Goal: Transaction & Acquisition: Book appointment/travel/reservation

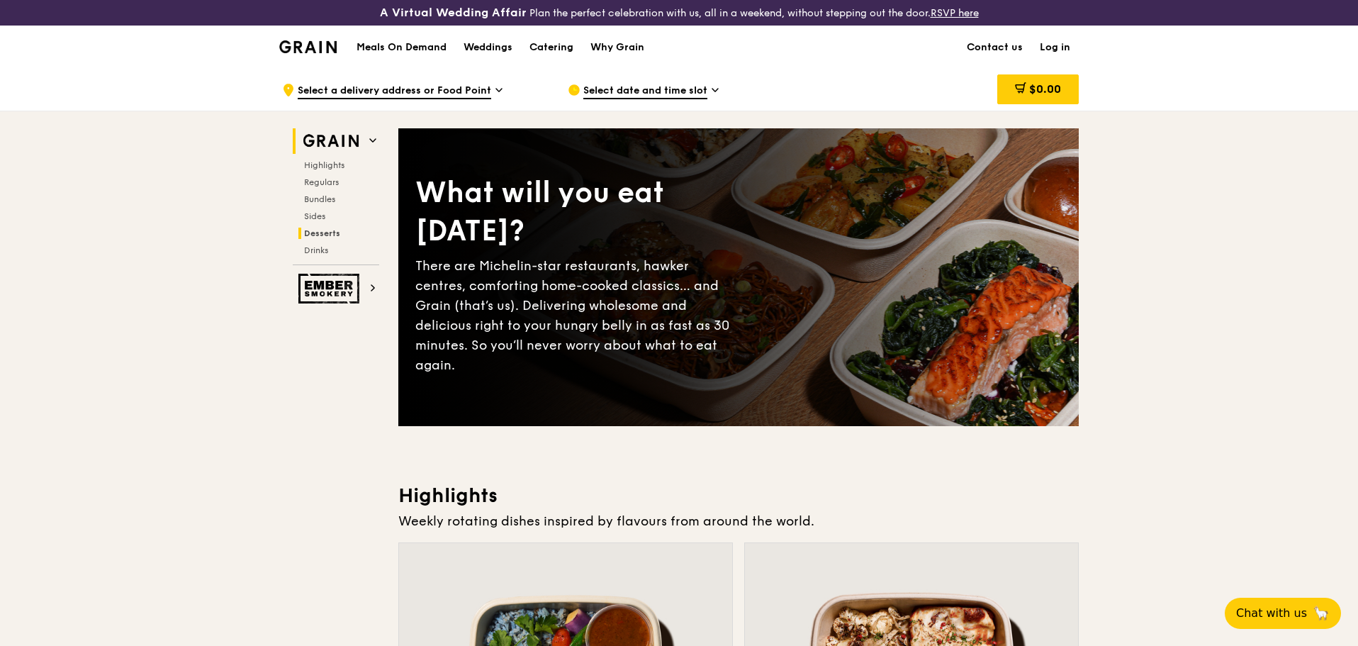
click at [324, 233] on span "Desserts" at bounding box center [322, 233] width 36 height 10
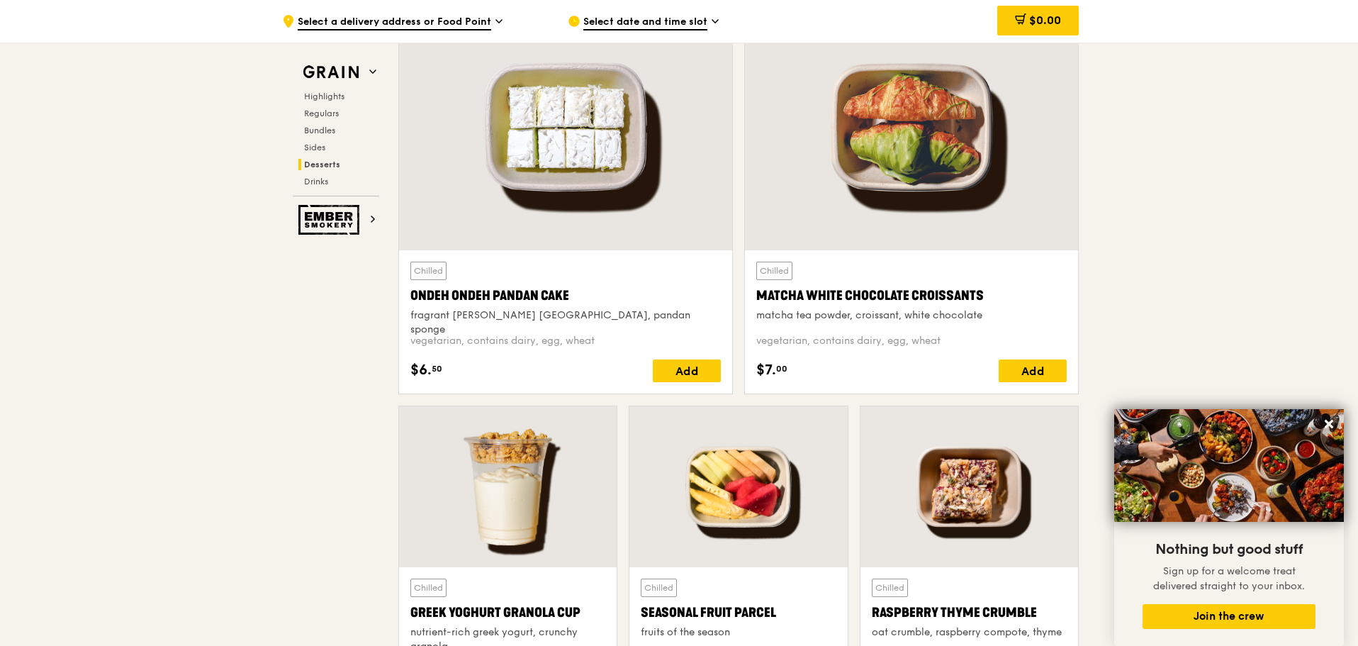
scroll to position [4366, 0]
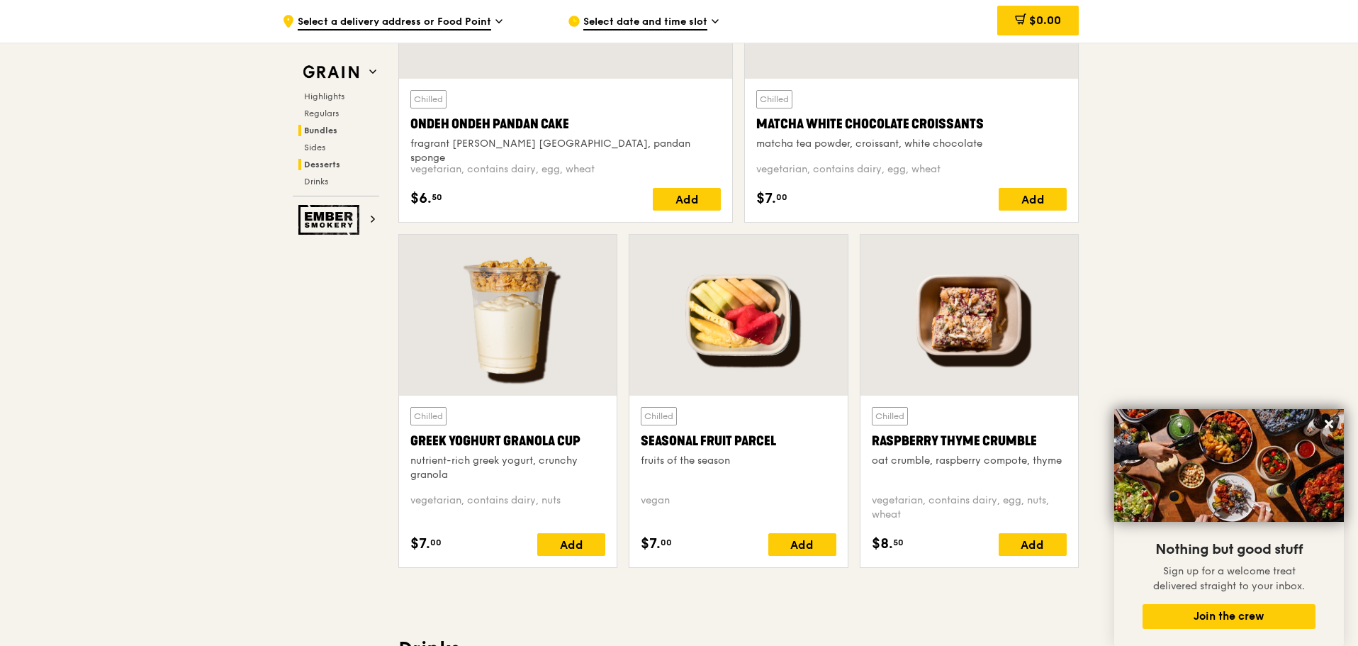
click at [320, 130] on span "Bundles" at bounding box center [320, 130] width 33 height 10
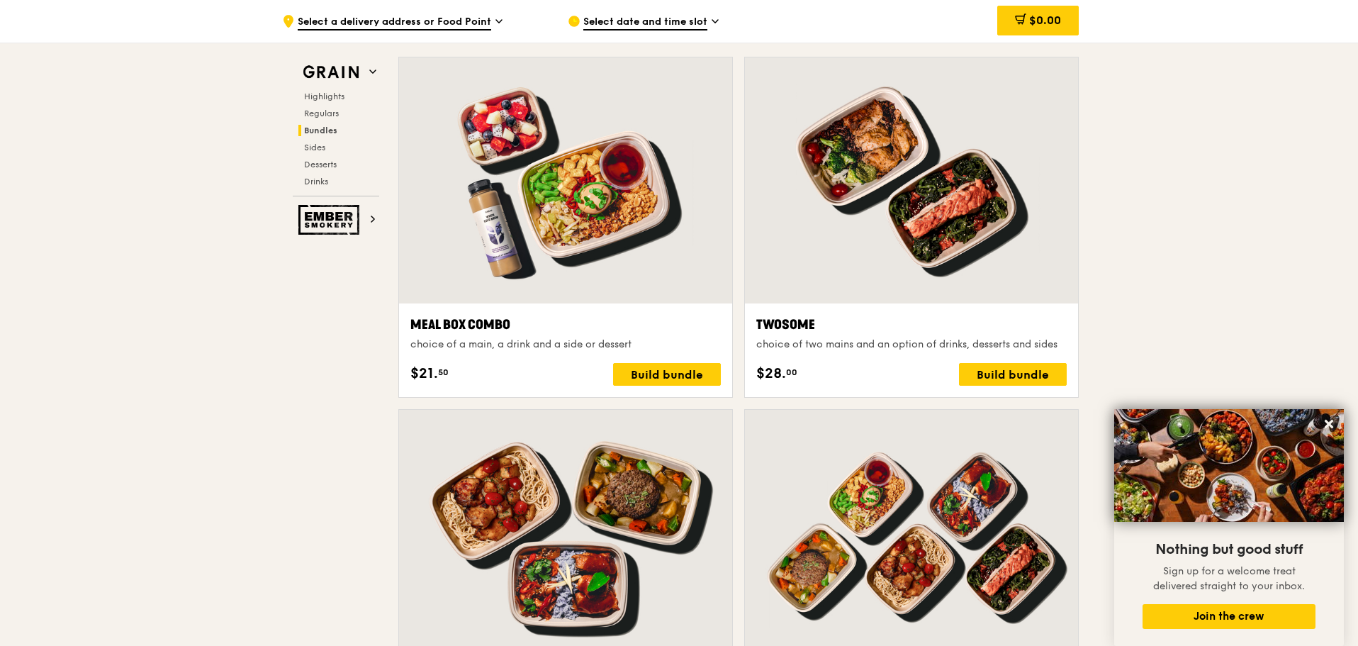
scroll to position [2082, 0]
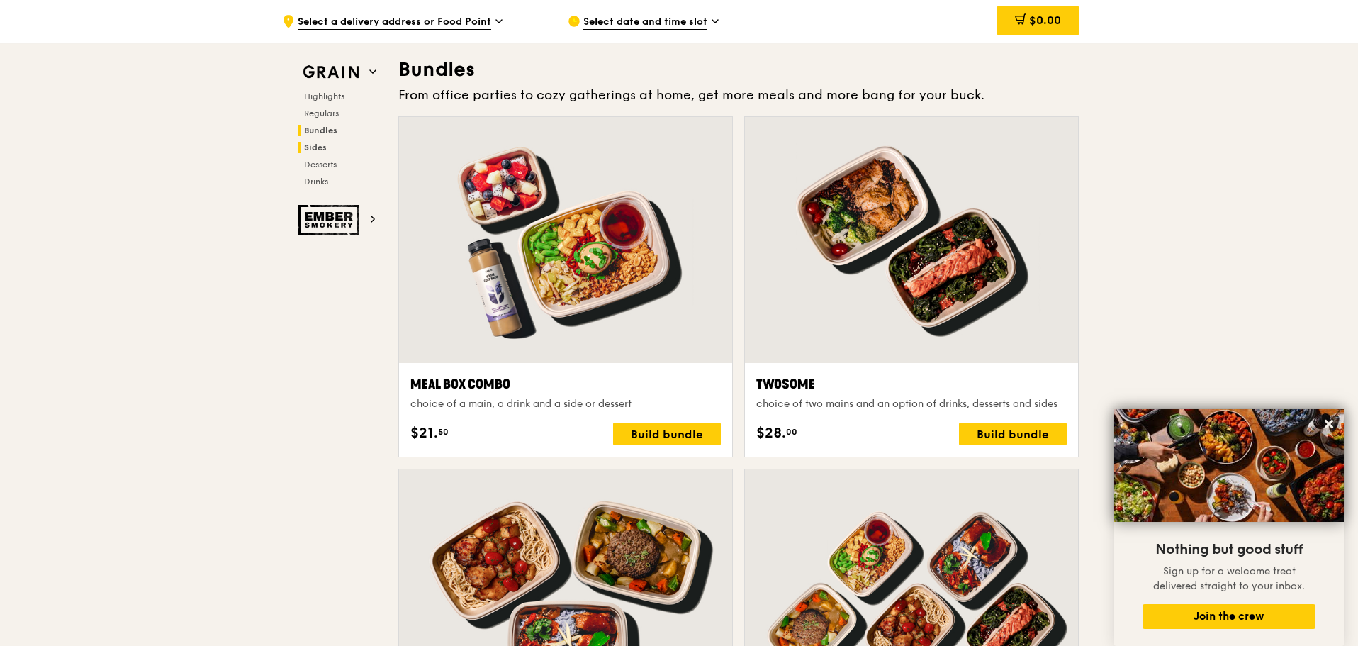
click at [319, 143] on span "Sides" at bounding box center [315, 148] width 23 height 10
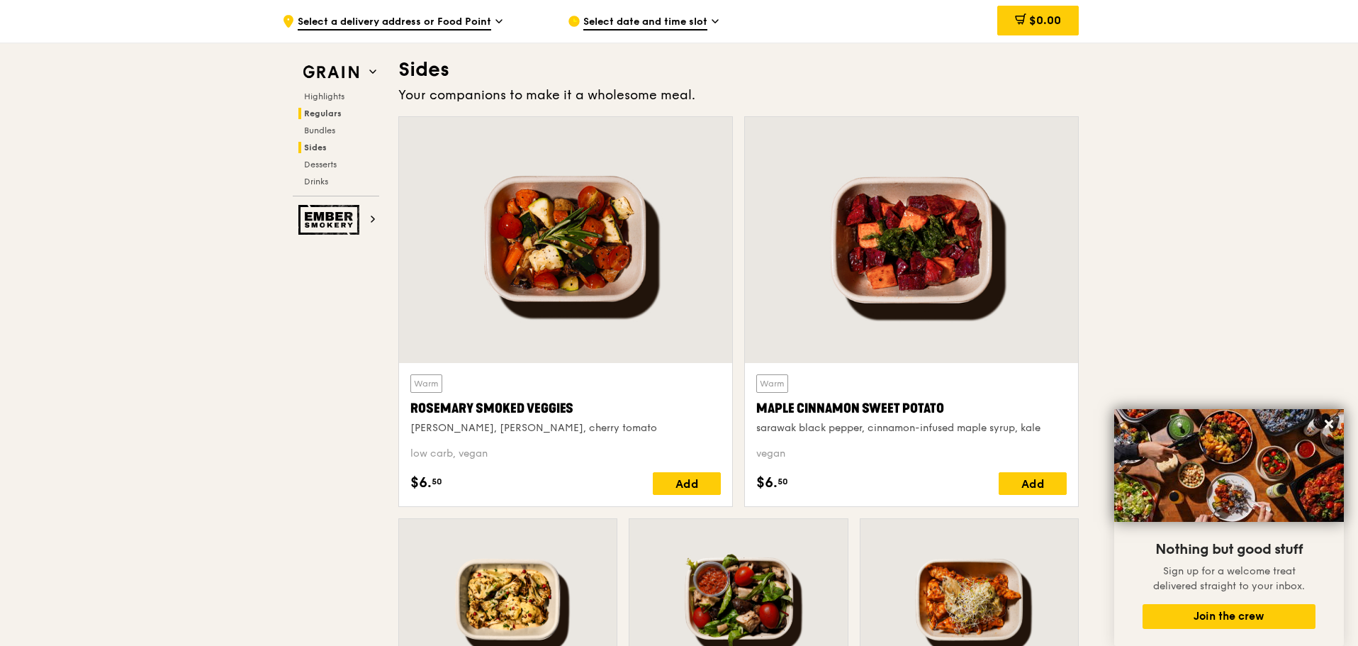
click at [318, 117] on span "Regulars" at bounding box center [323, 113] width 38 height 10
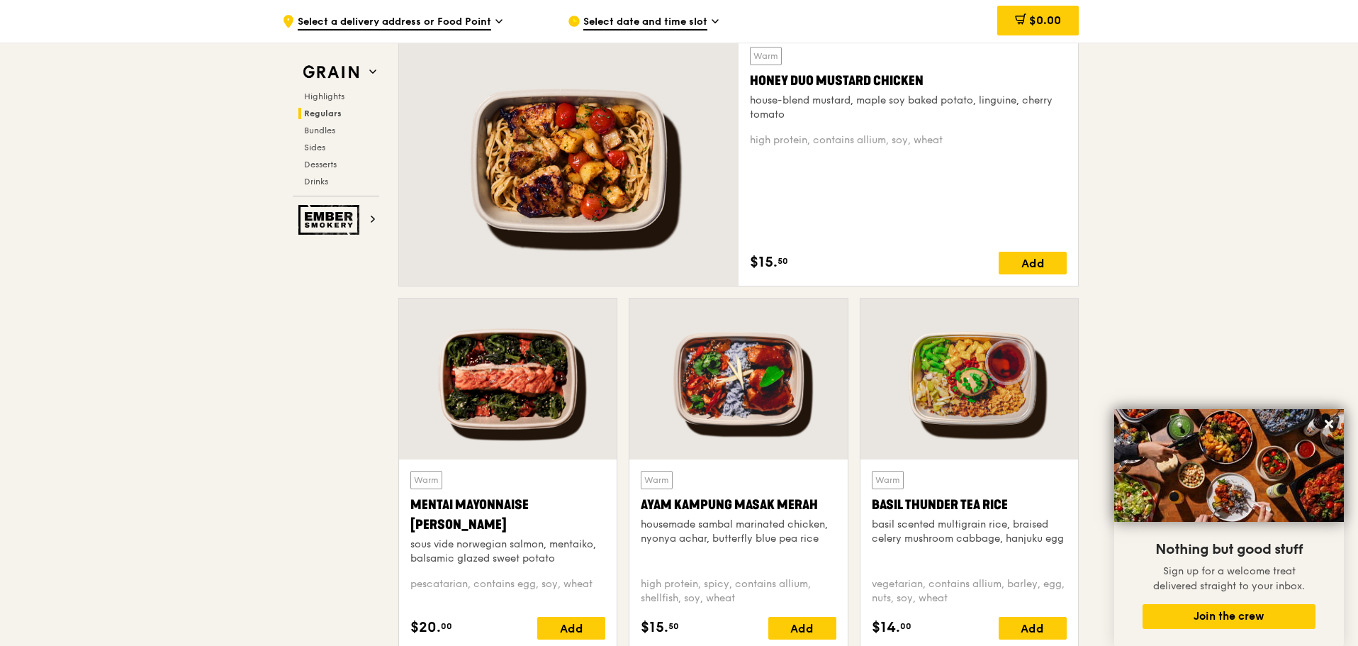
scroll to position [972, 0]
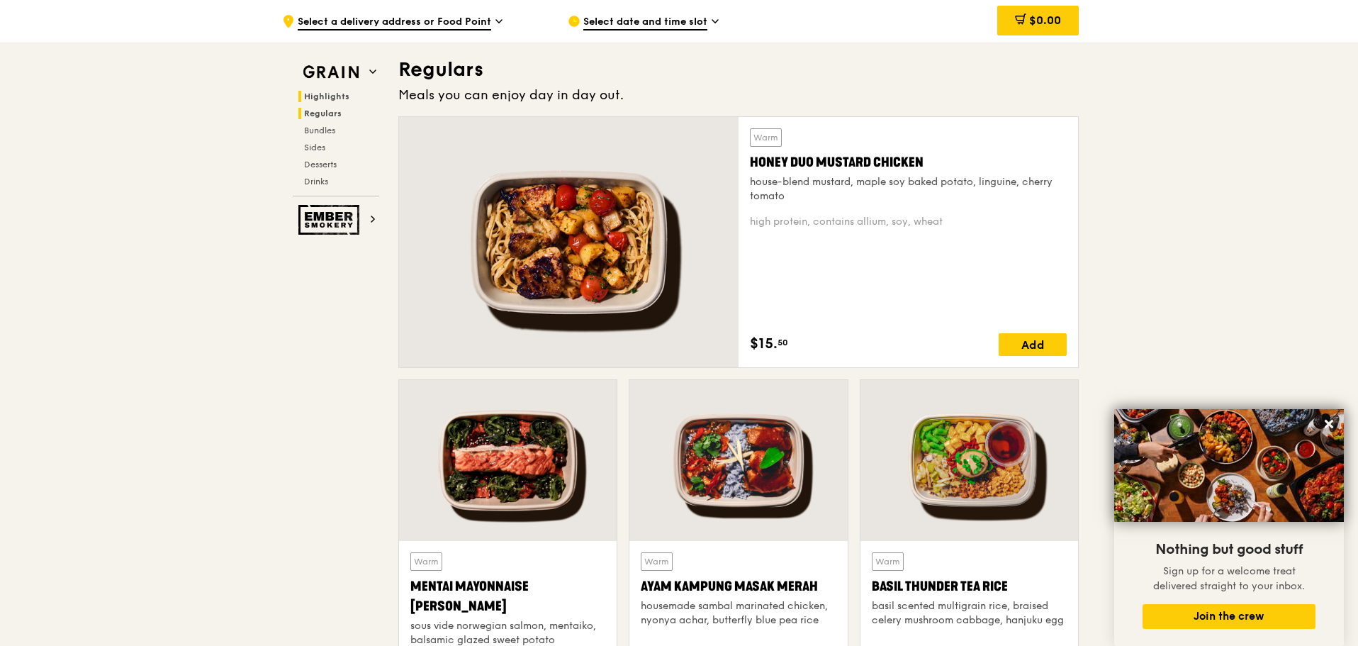
click at [319, 95] on span "Highlights" at bounding box center [326, 96] width 45 height 10
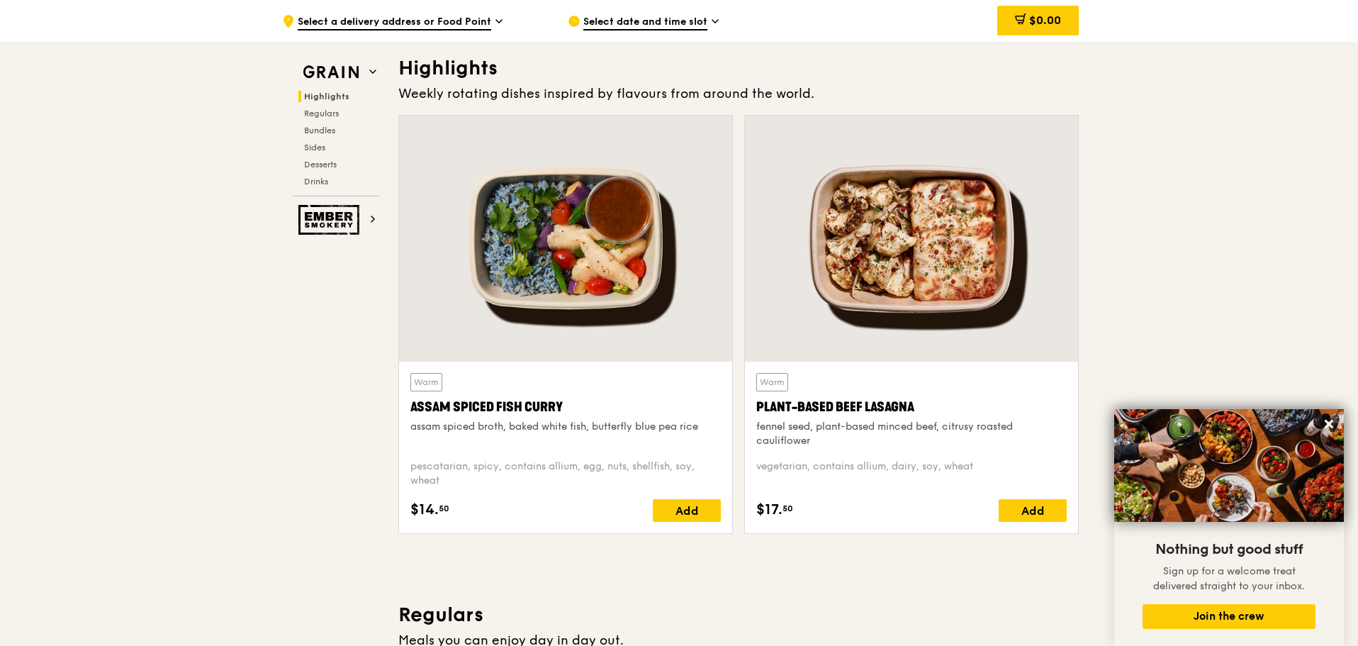
scroll to position [425, 0]
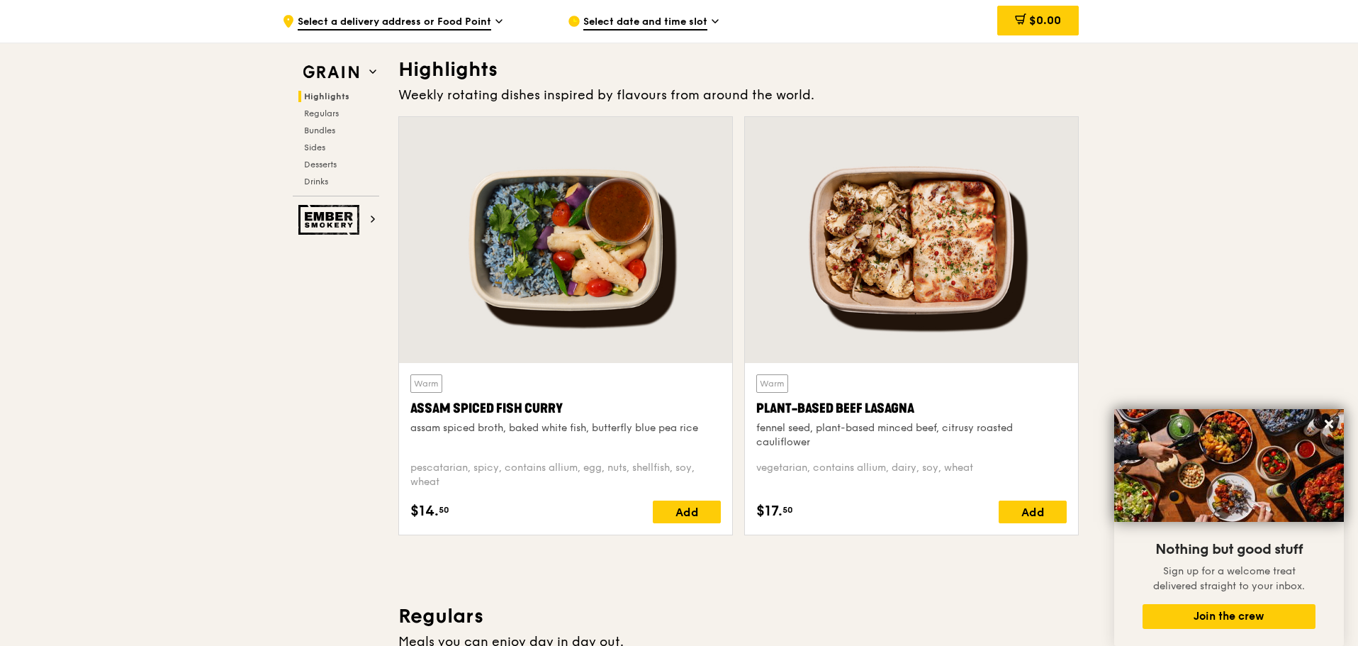
click at [471, 26] on span "Select a delivery address or Food Point" at bounding box center [395, 23] width 194 height 16
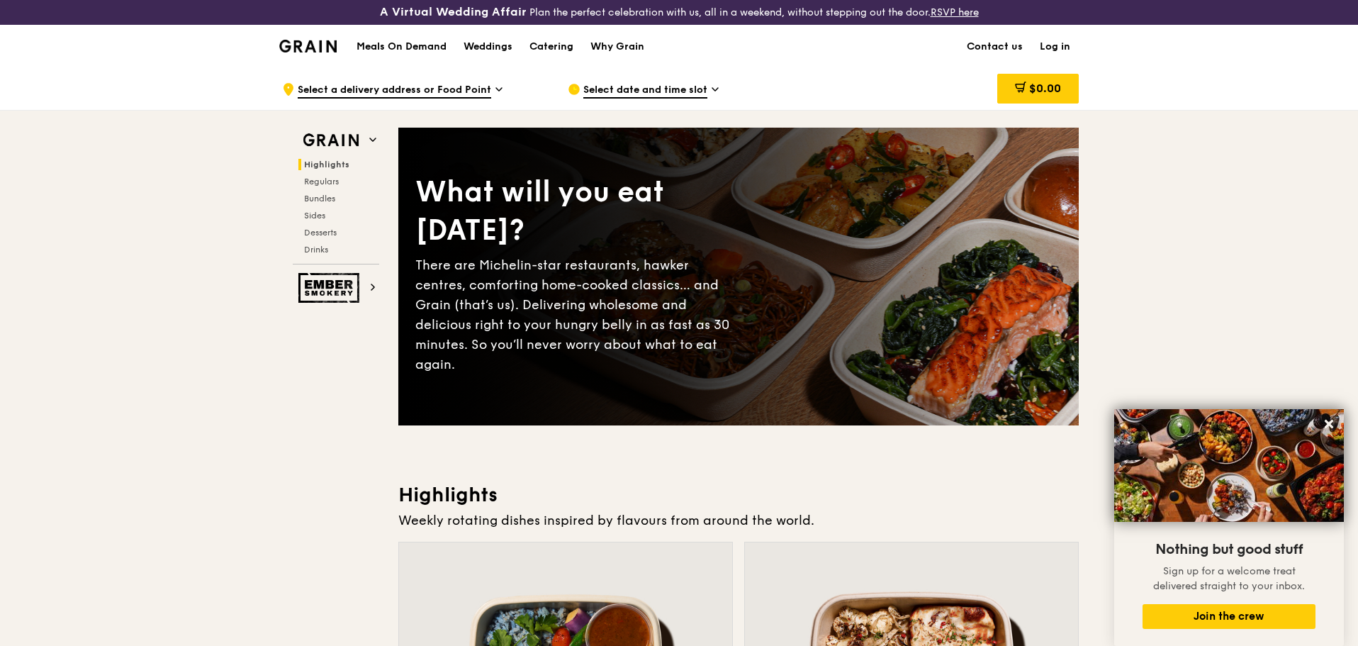
scroll to position [0, 0]
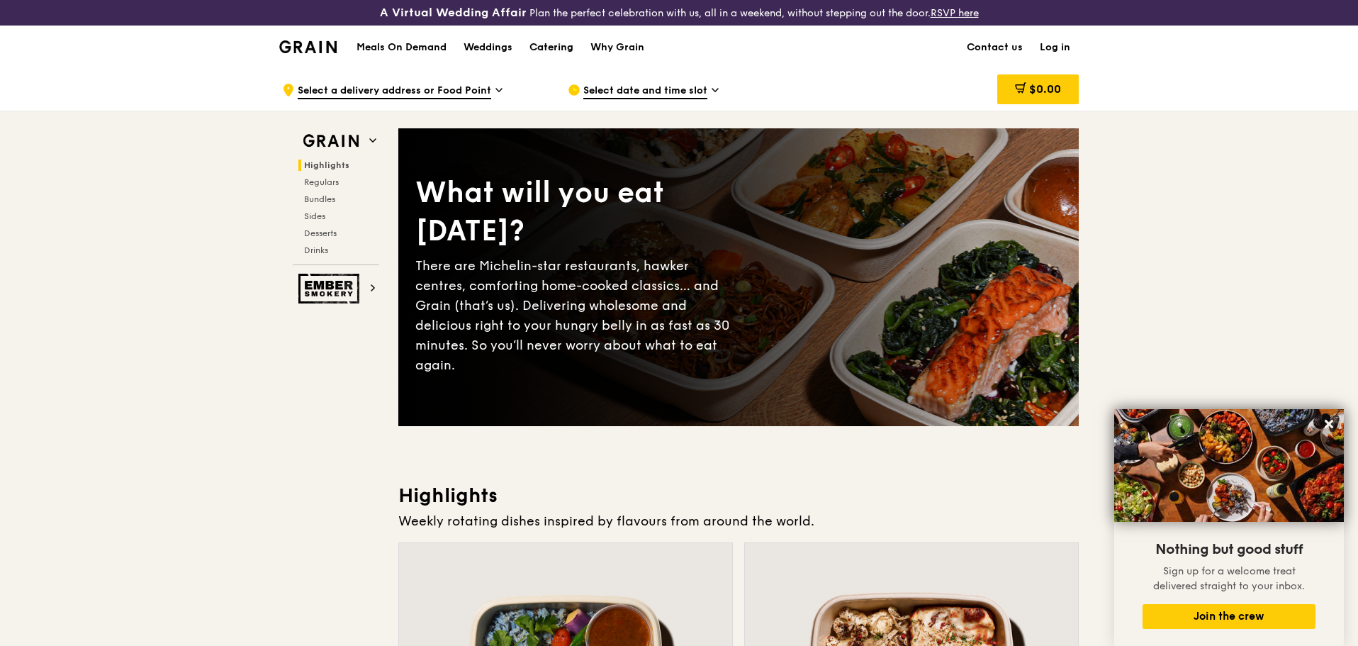
click at [550, 48] on div "Catering" at bounding box center [552, 47] width 44 height 43
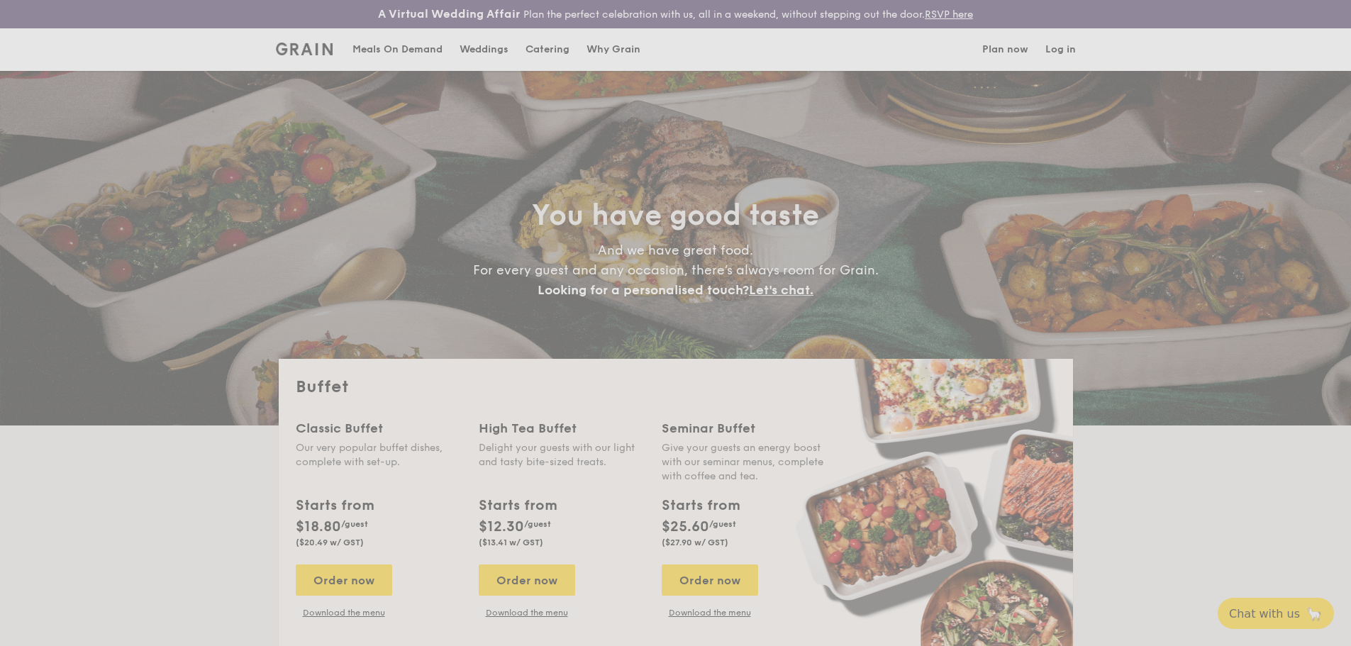
select select
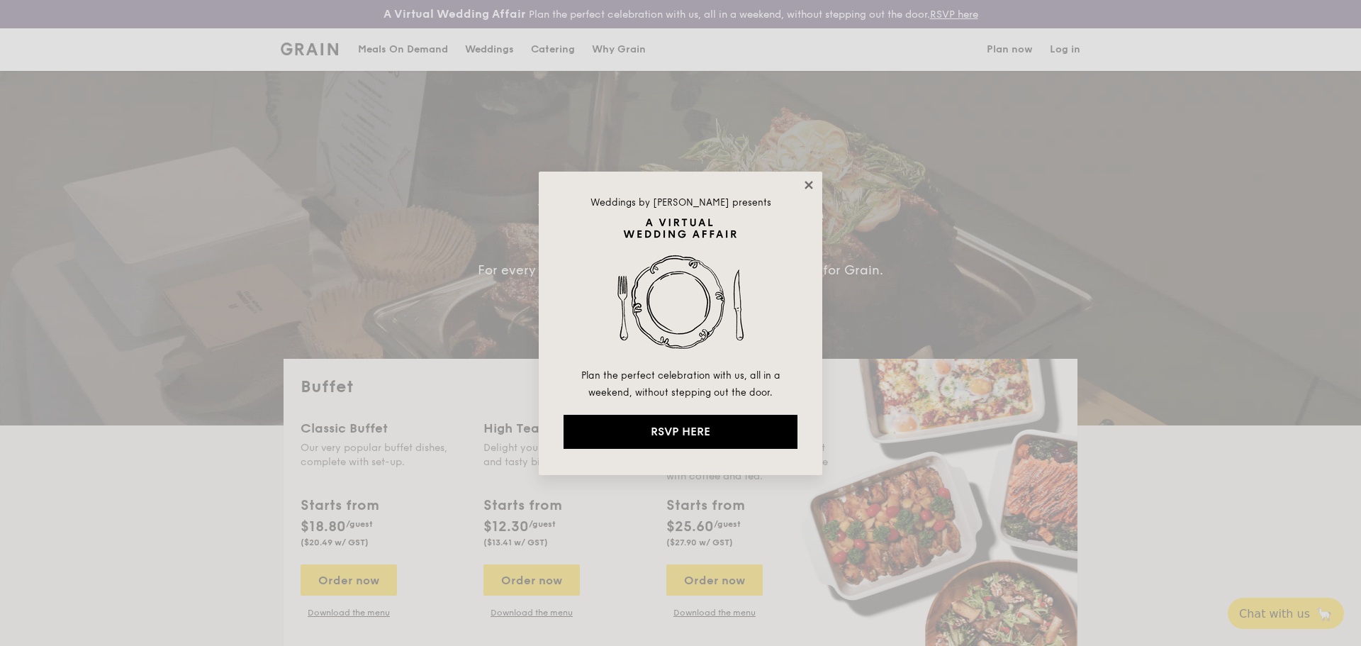
click at [810, 189] on icon at bounding box center [809, 185] width 13 height 13
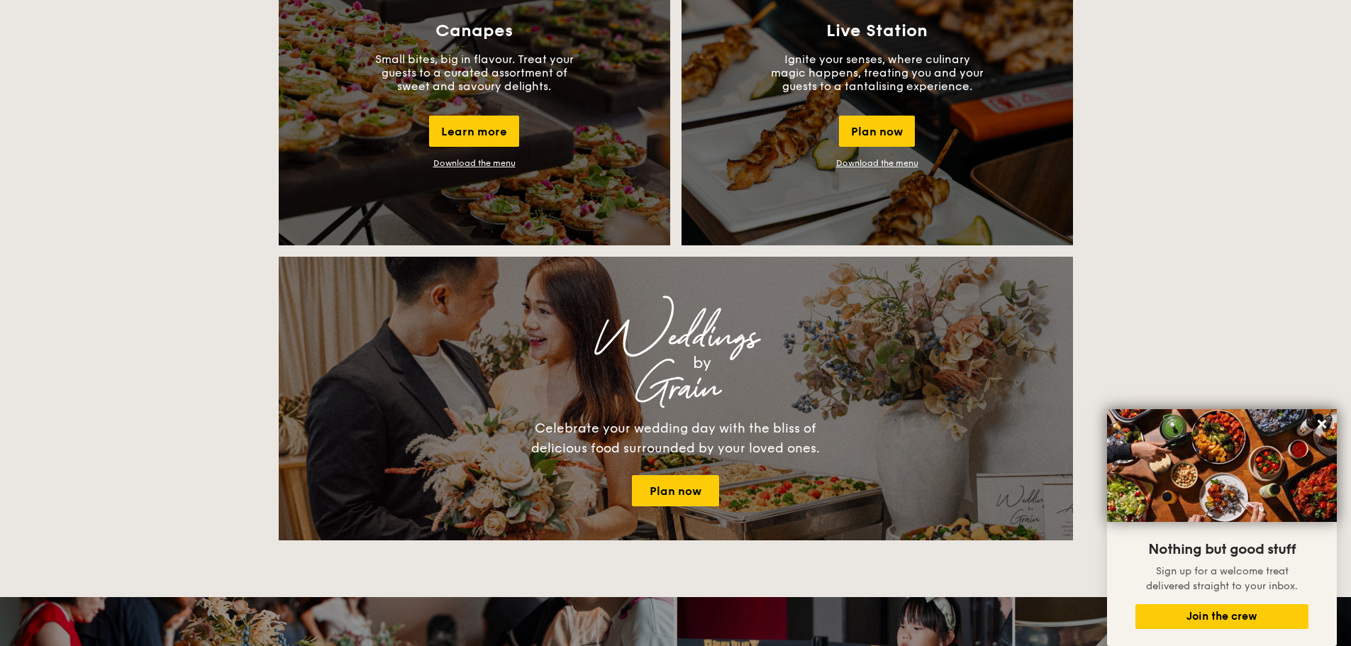
scroll to position [1347, 0]
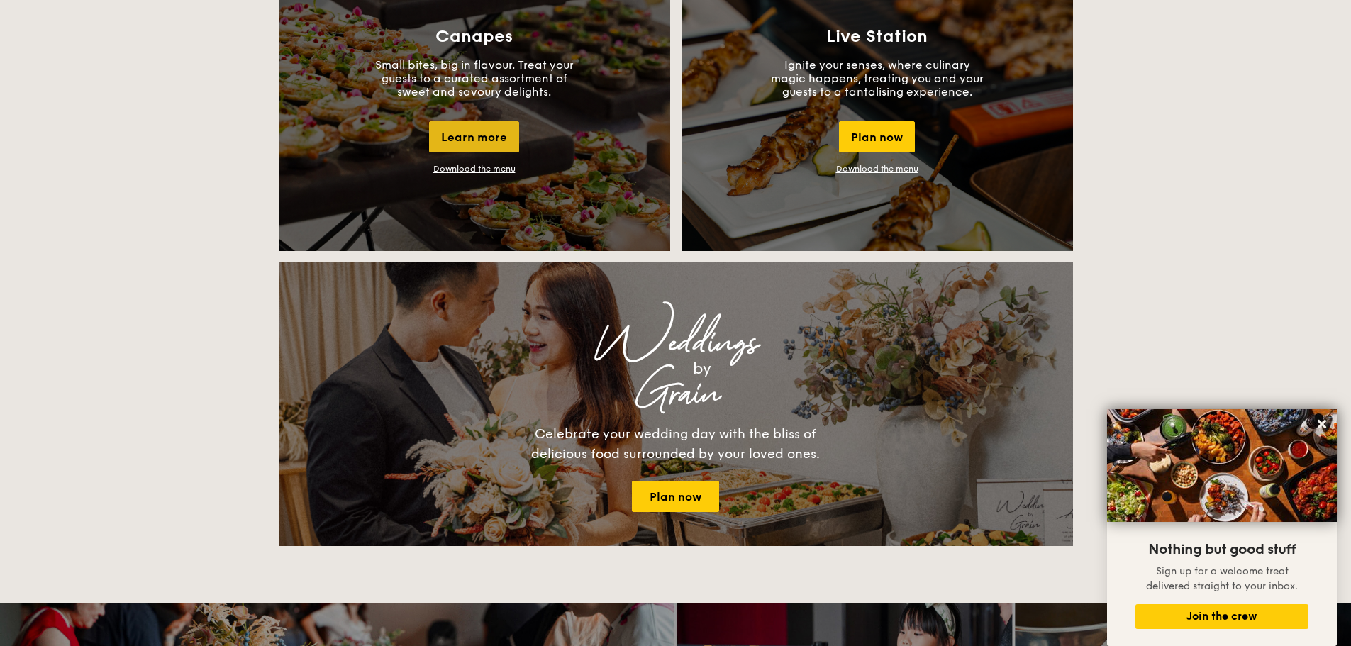
click at [496, 131] on div "Learn more" at bounding box center [474, 136] width 90 height 31
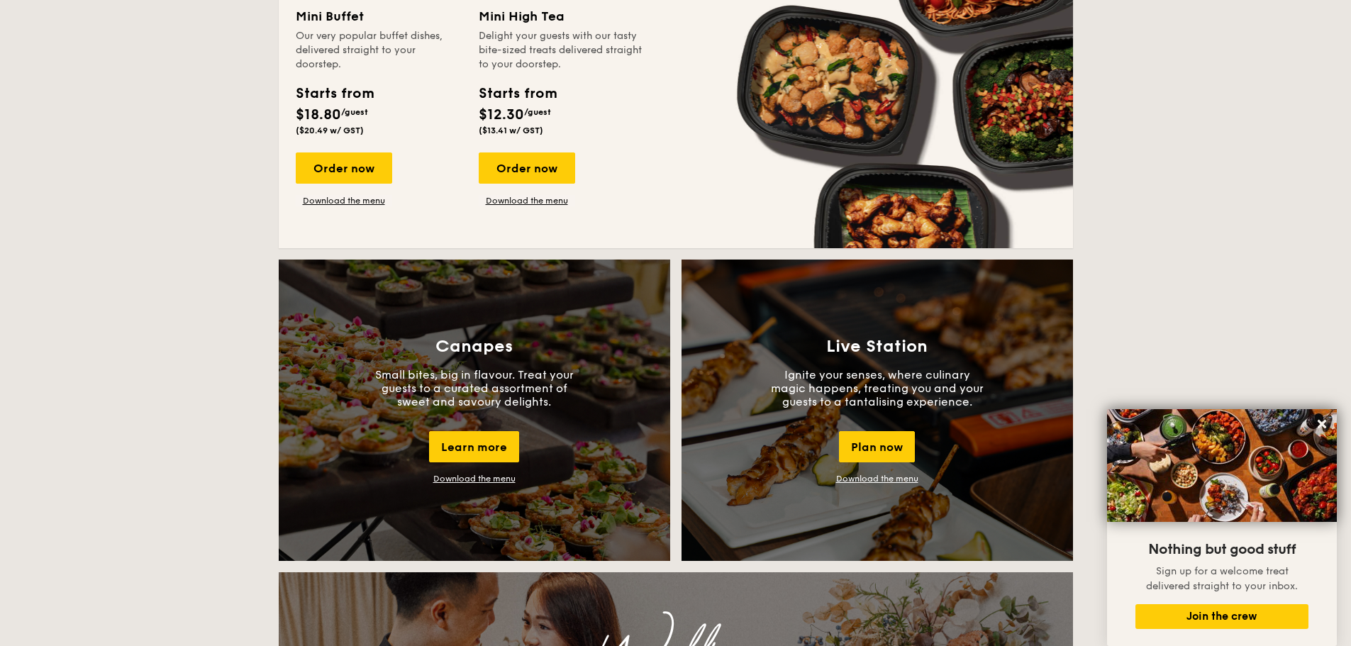
scroll to position [922, 0]
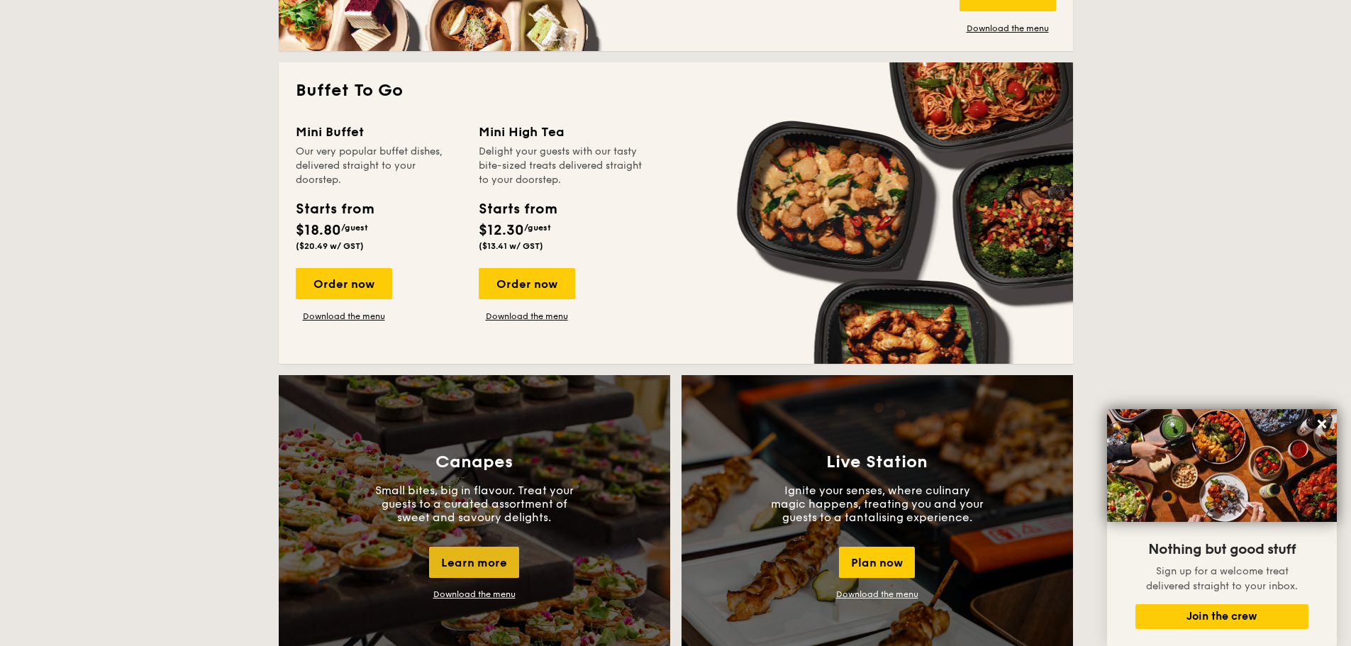
click at [488, 561] on div "Learn more" at bounding box center [474, 562] width 90 height 31
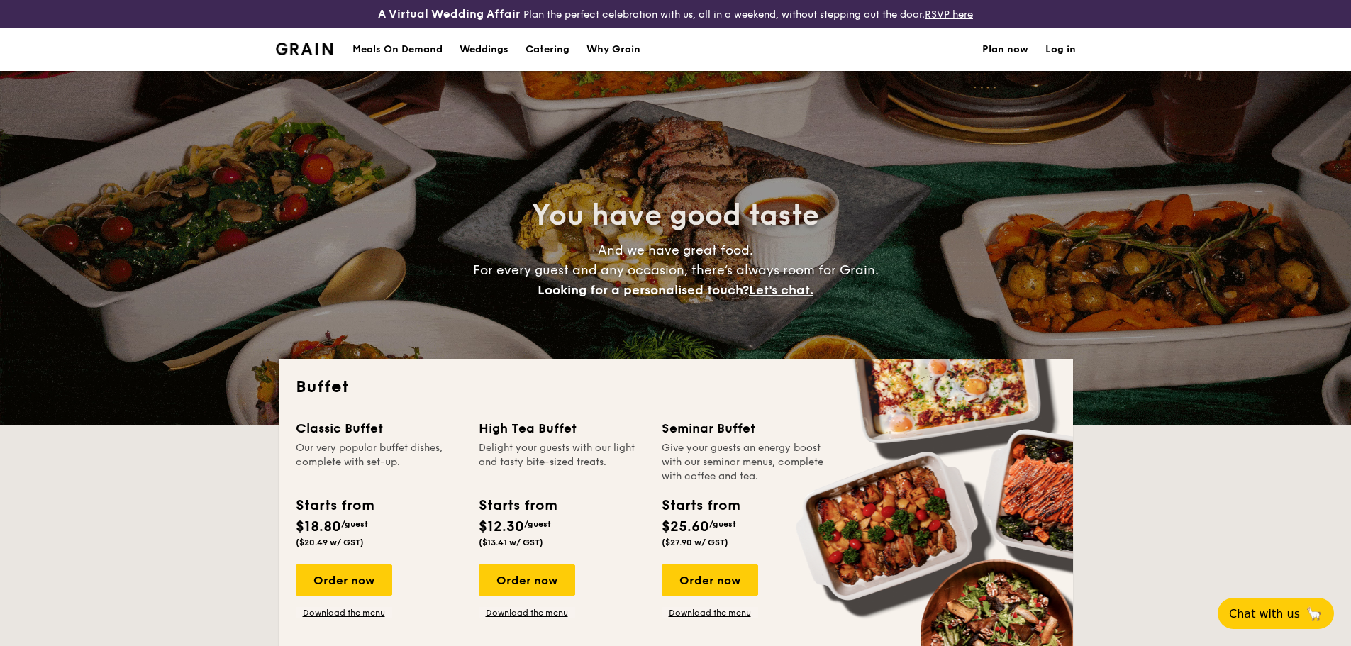
select select
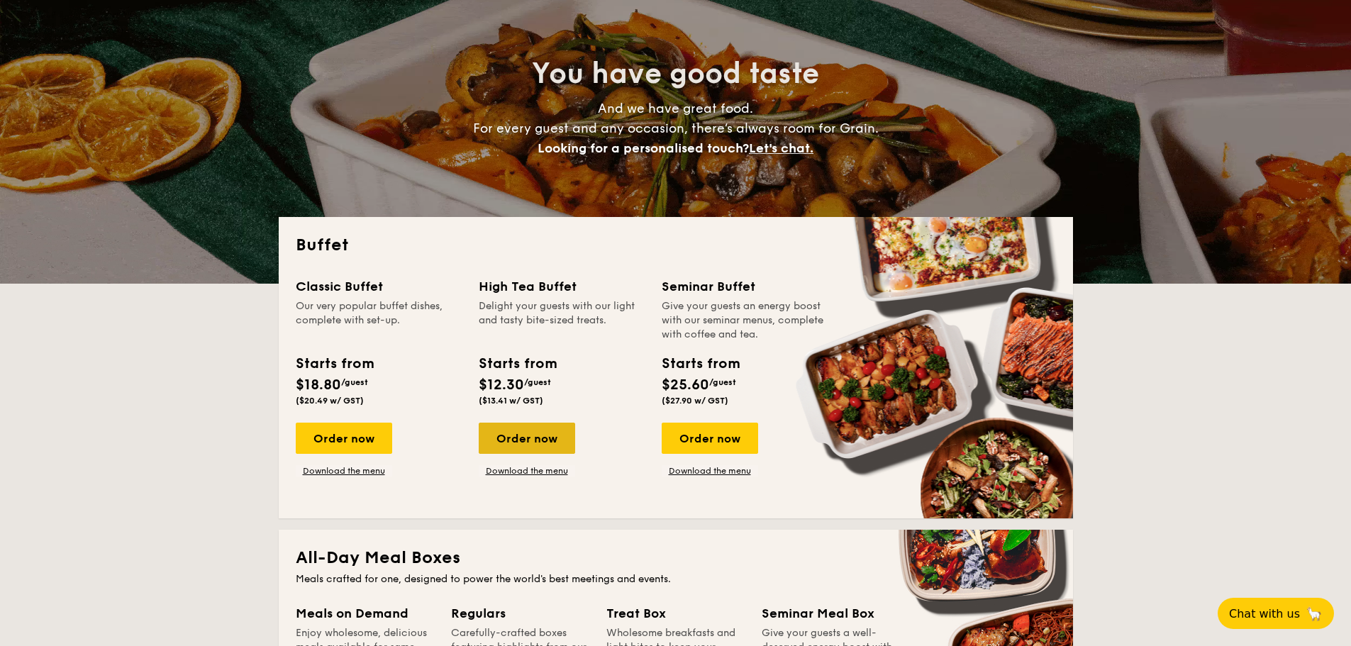
click at [536, 432] on div "Order now" at bounding box center [527, 438] width 96 height 31
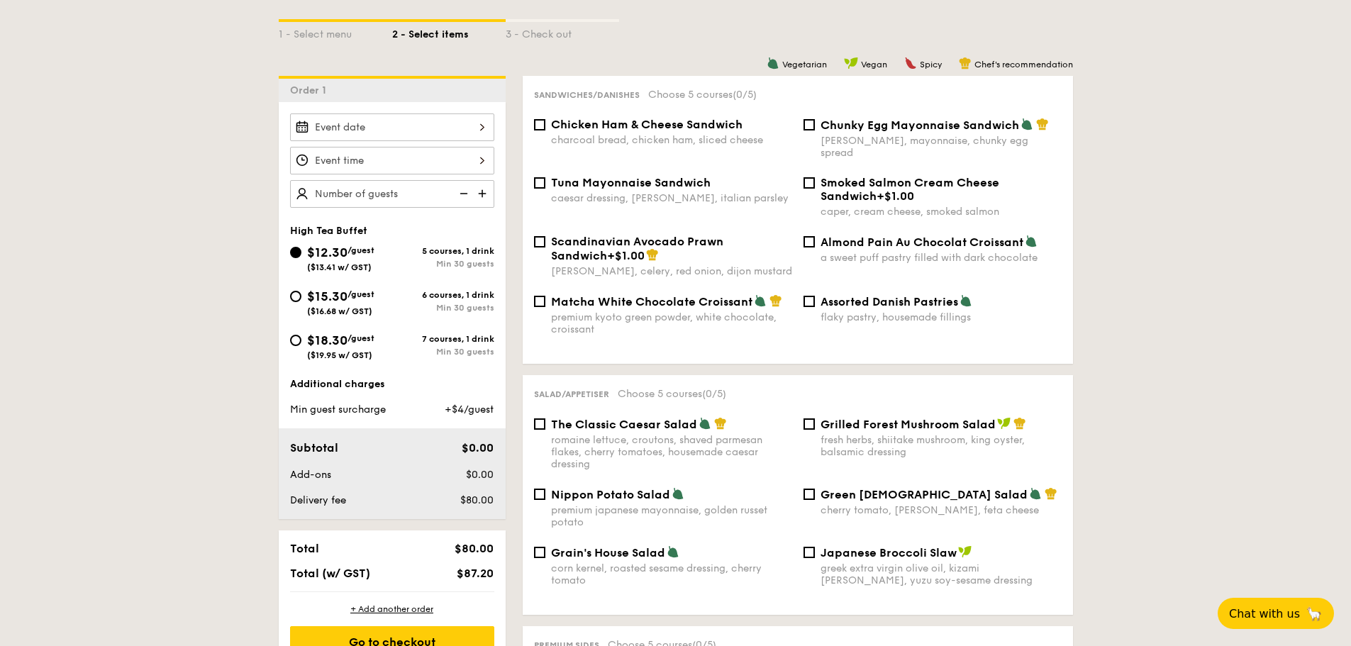
scroll to position [425, 0]
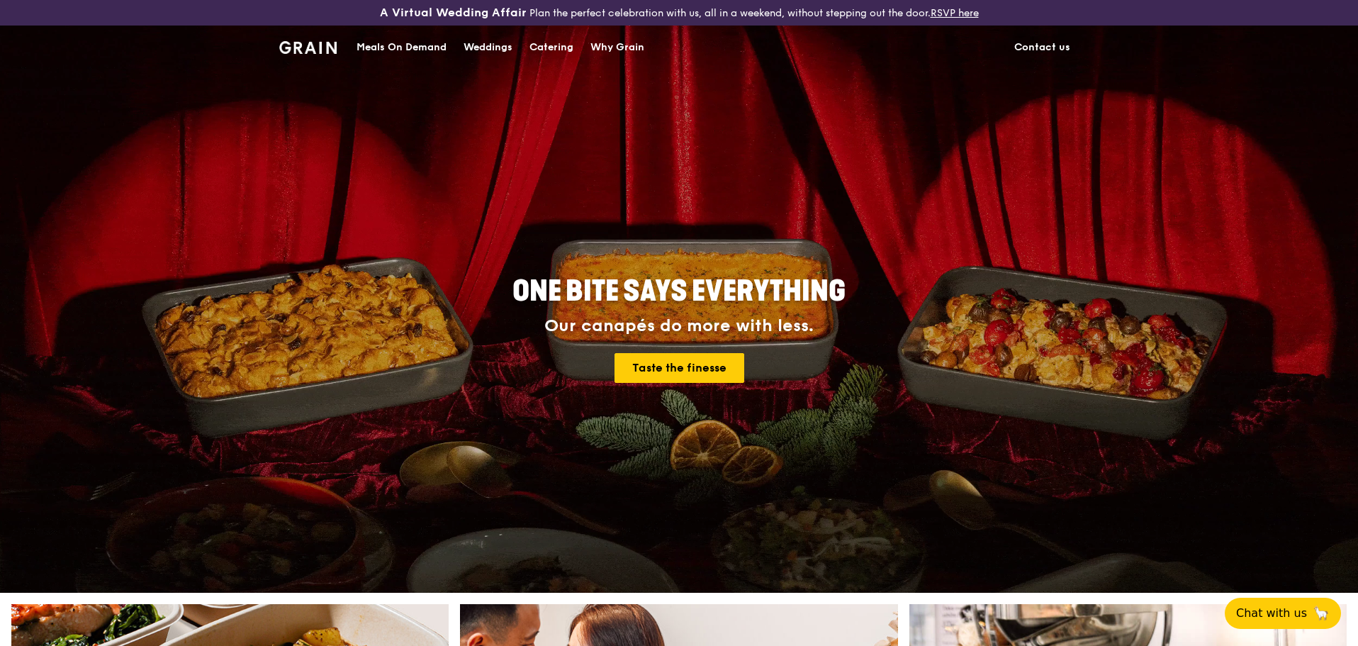
click at [536, 40] on div "Catering" at bounding box center [552, 47] width 44 height 43
click at [558, 43] on div "Catering" at bounding box center [552, 47] width 44 height 43
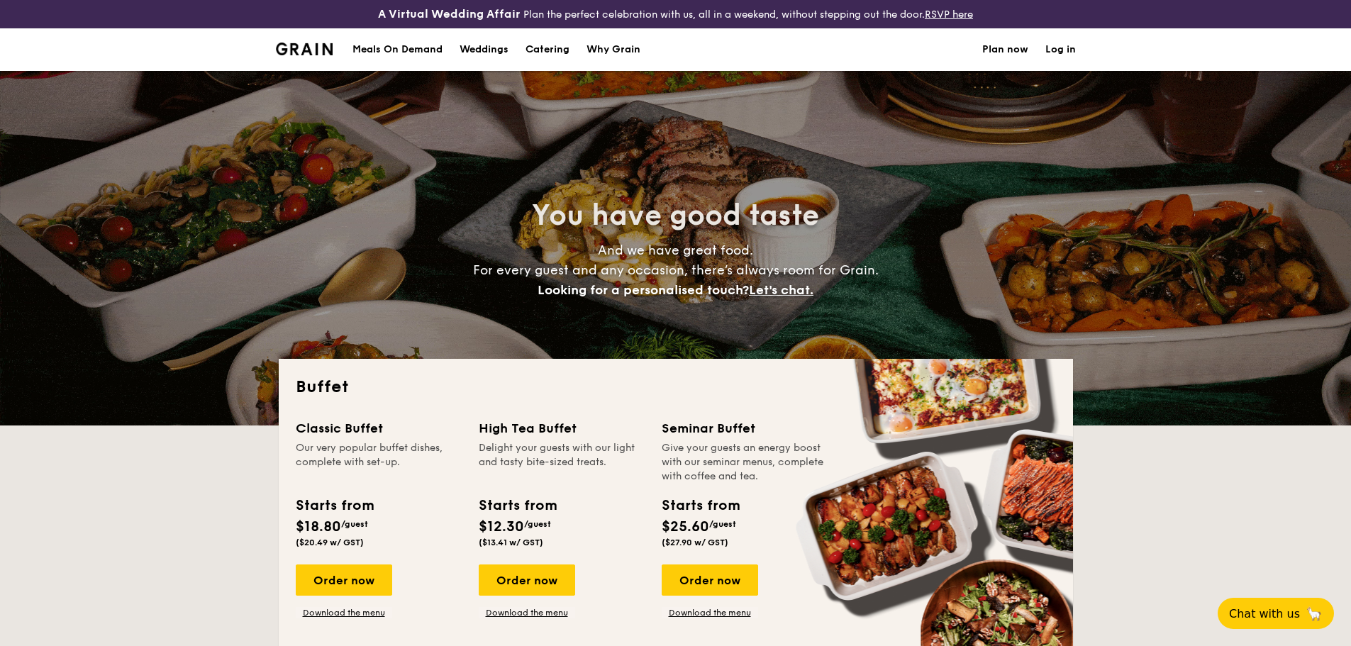
select select
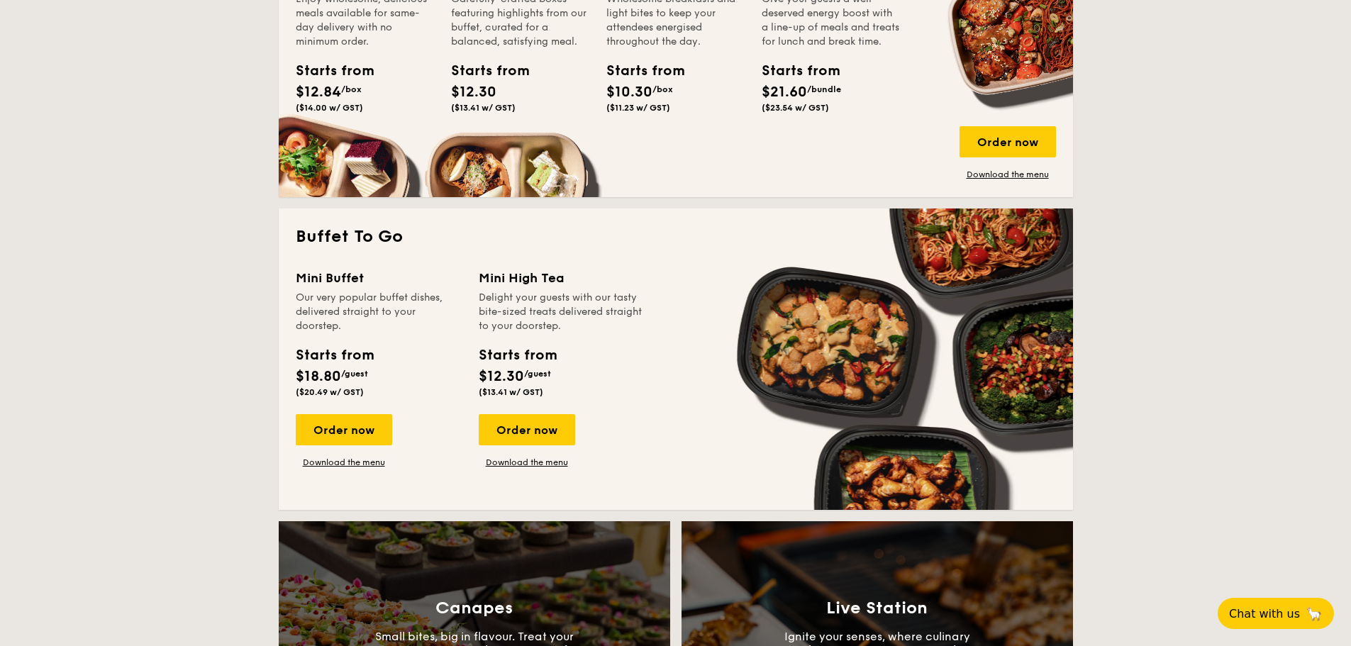
scroll to position [780, 0]
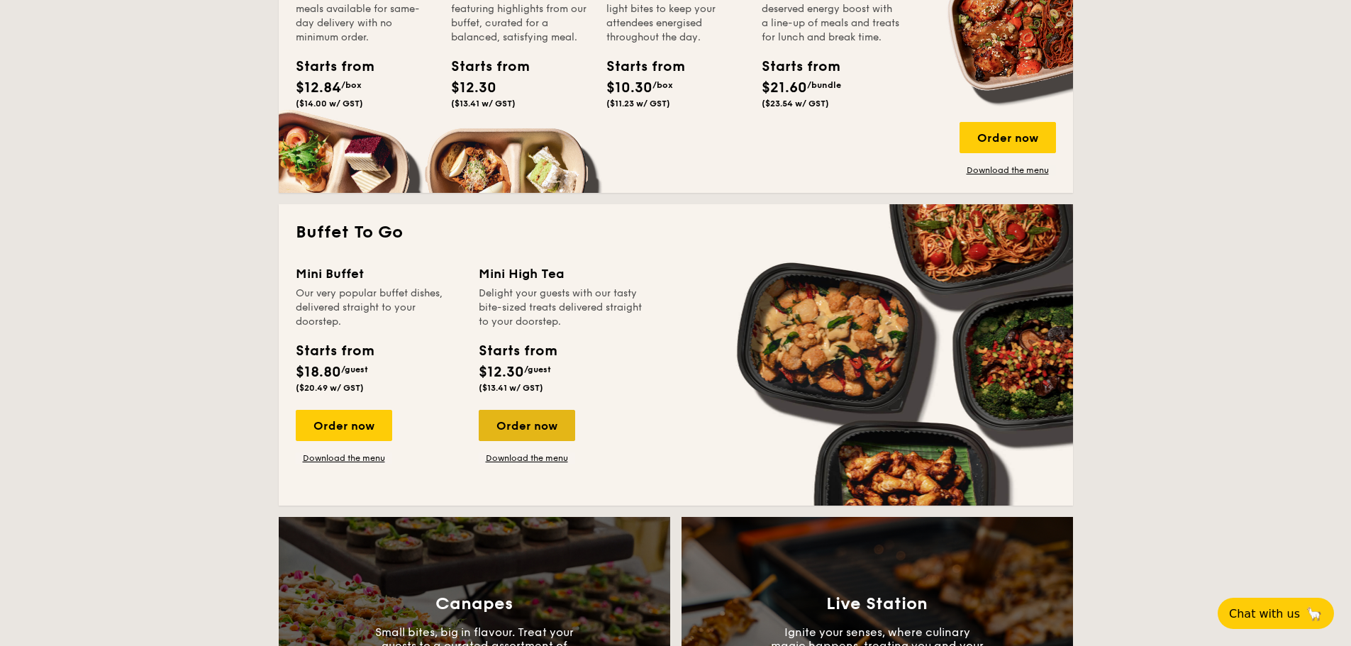
click at [537, 433] on div "Order now" at bounding box center [527, 425] width 96 height 31
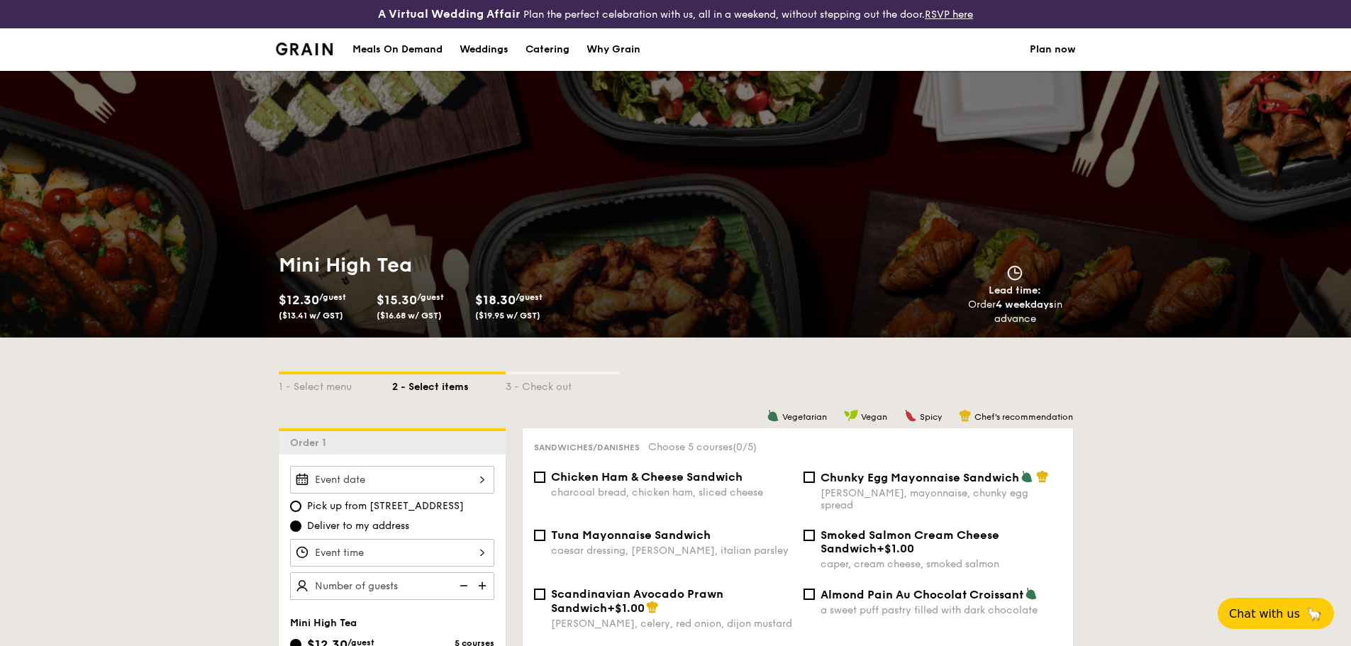
select select
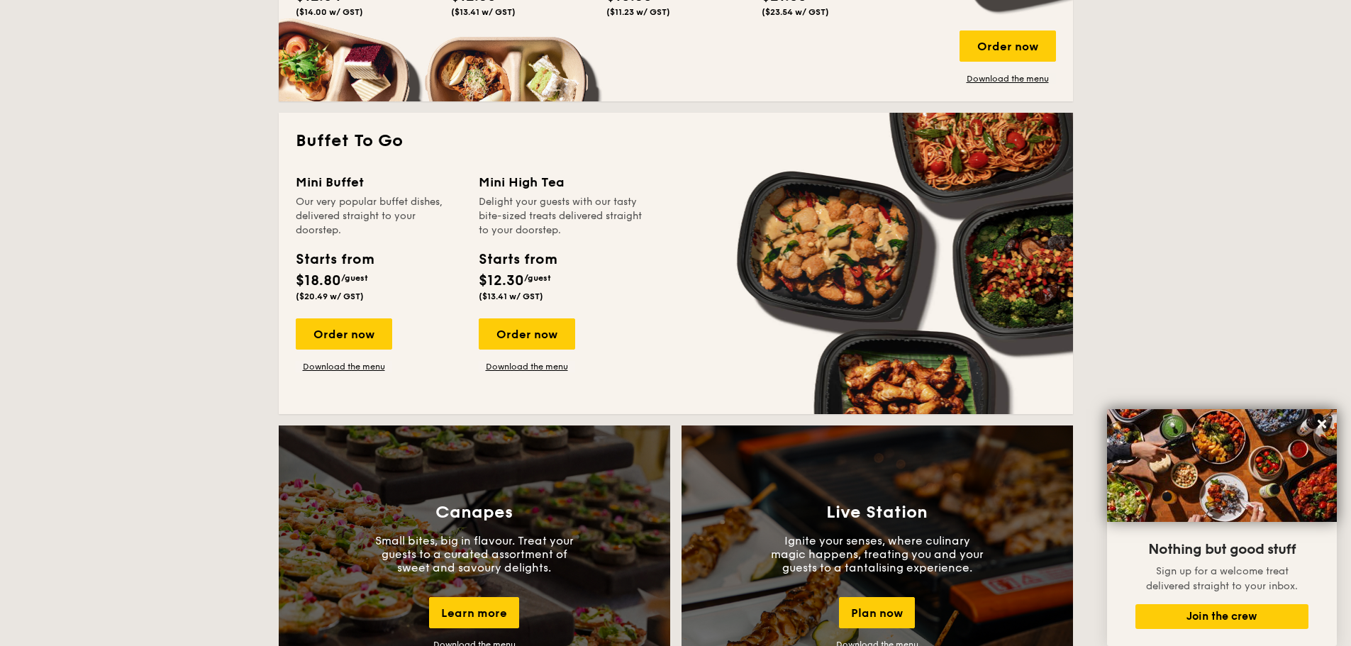
scroll to position [698, 0]
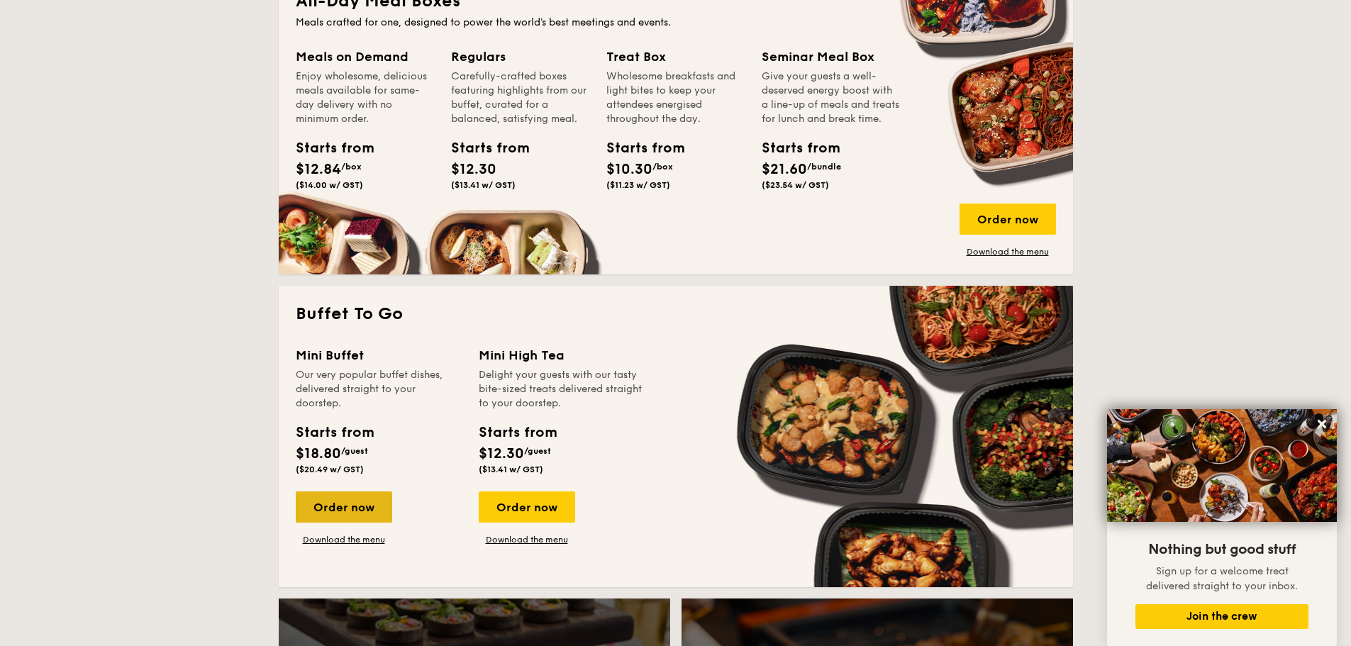
click at [331, 499] on div "Order now" at bounding box center [344, 506] width 96 height 31
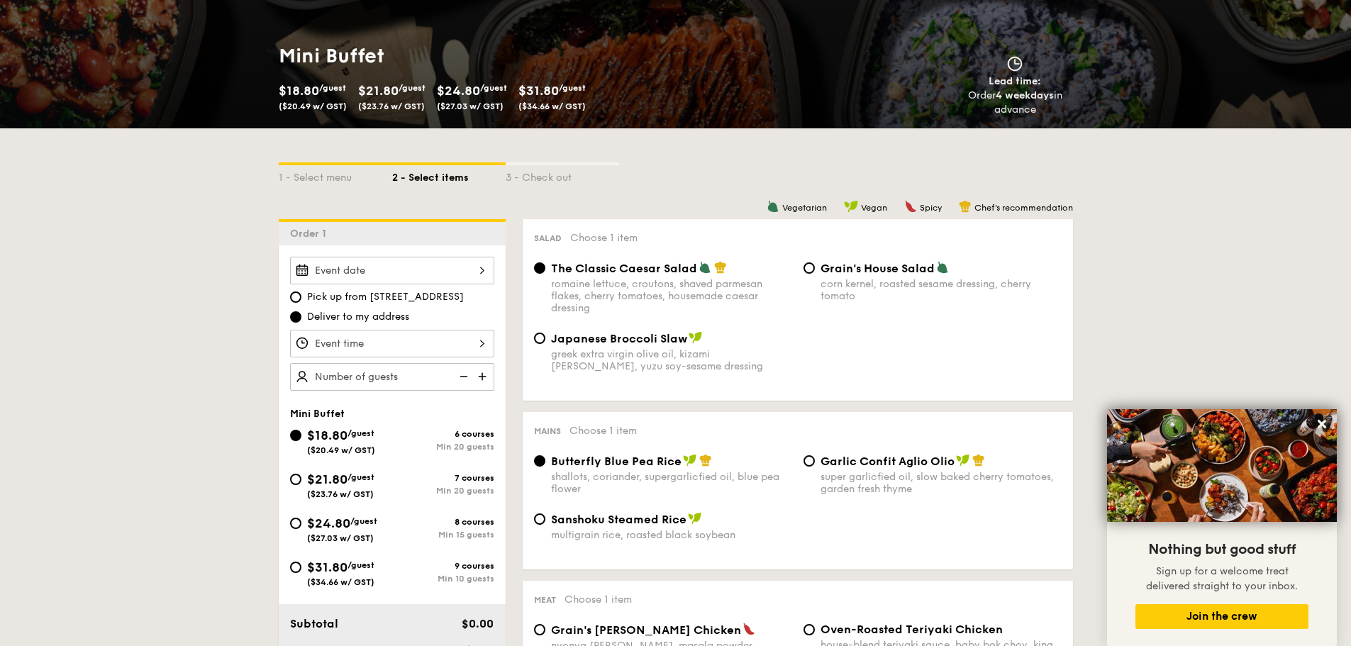
scroll to position [71, 0]
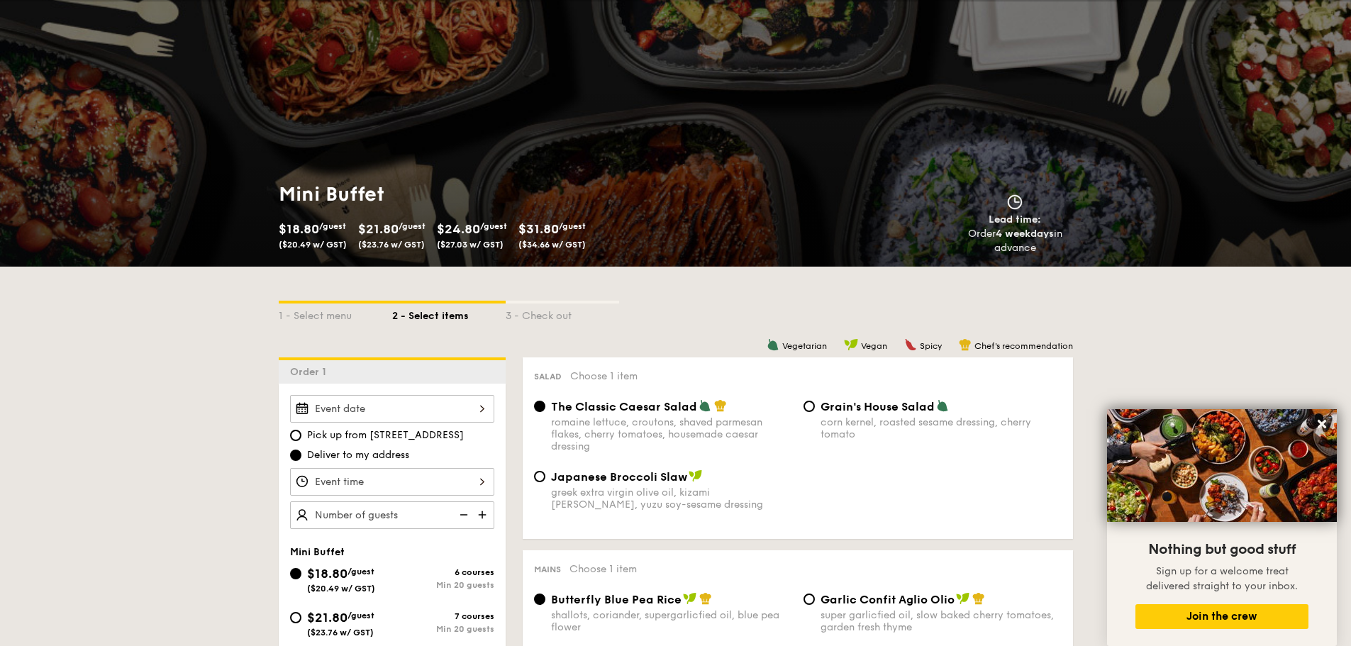
select select
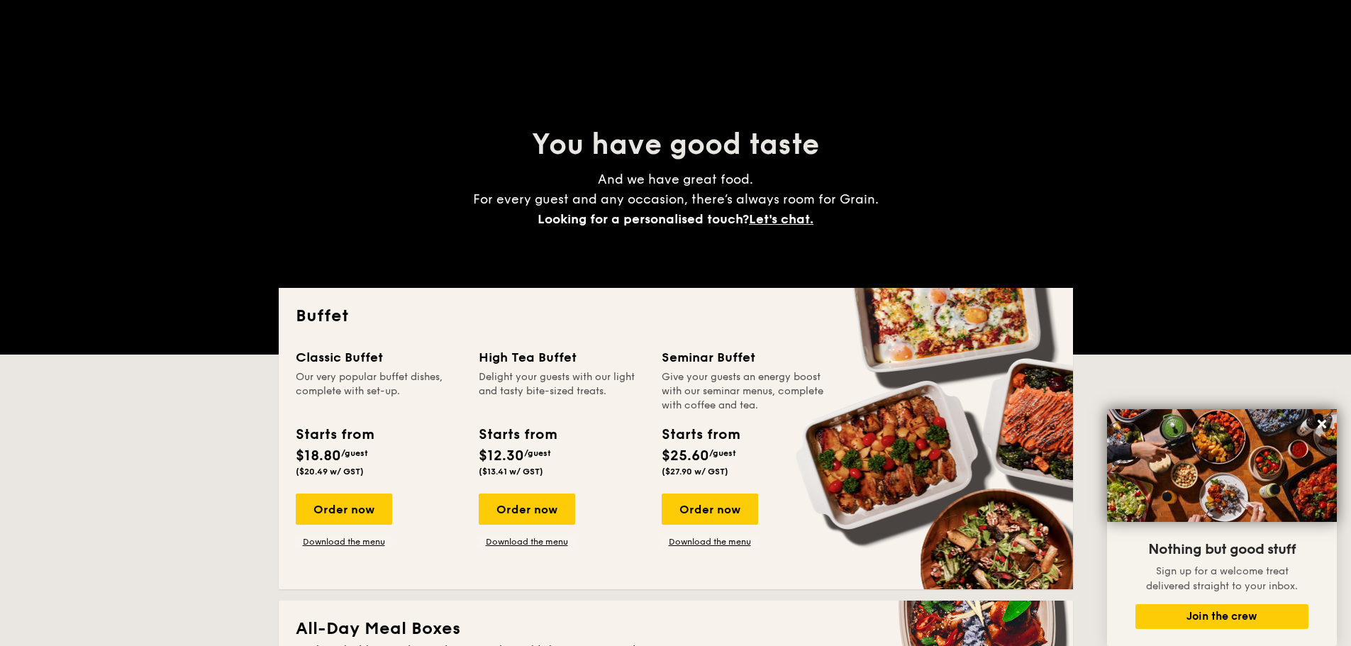
scroll to position [1964, 0]
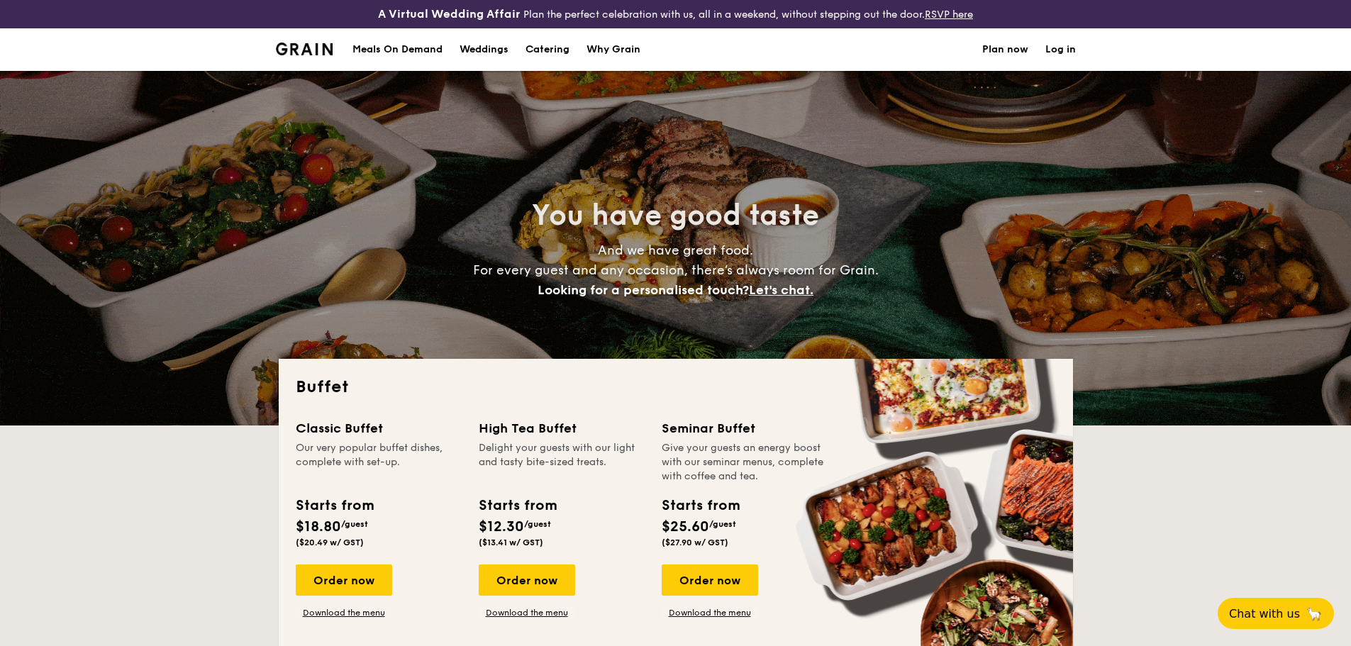
select select
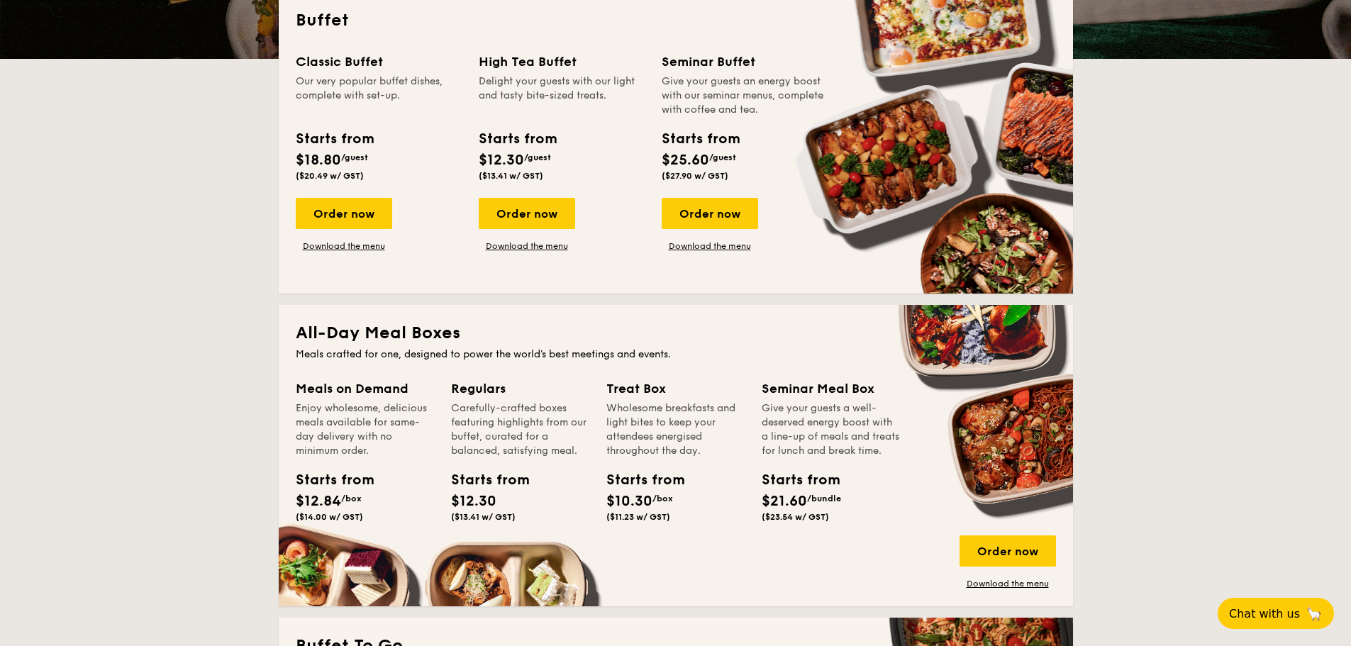
scroll to position [354, 0]
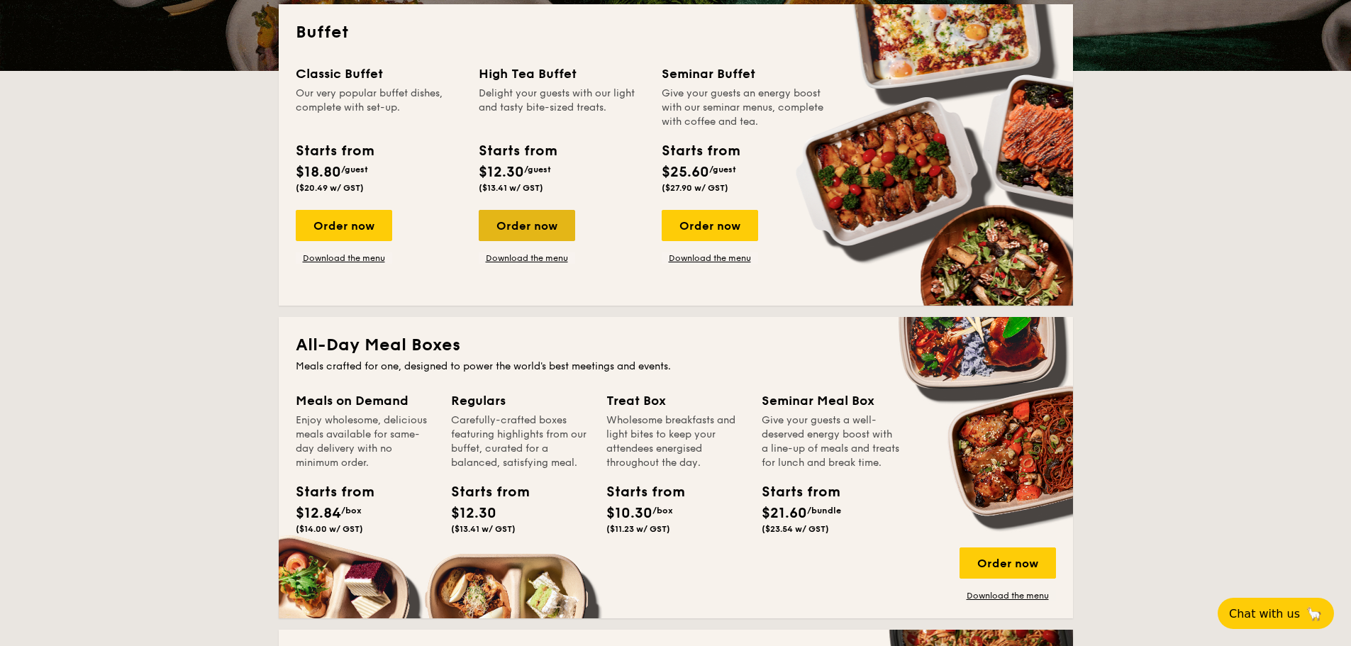
click at [531, 218] on div "Order now" at bounding box center [527, 225] width 96 height 31
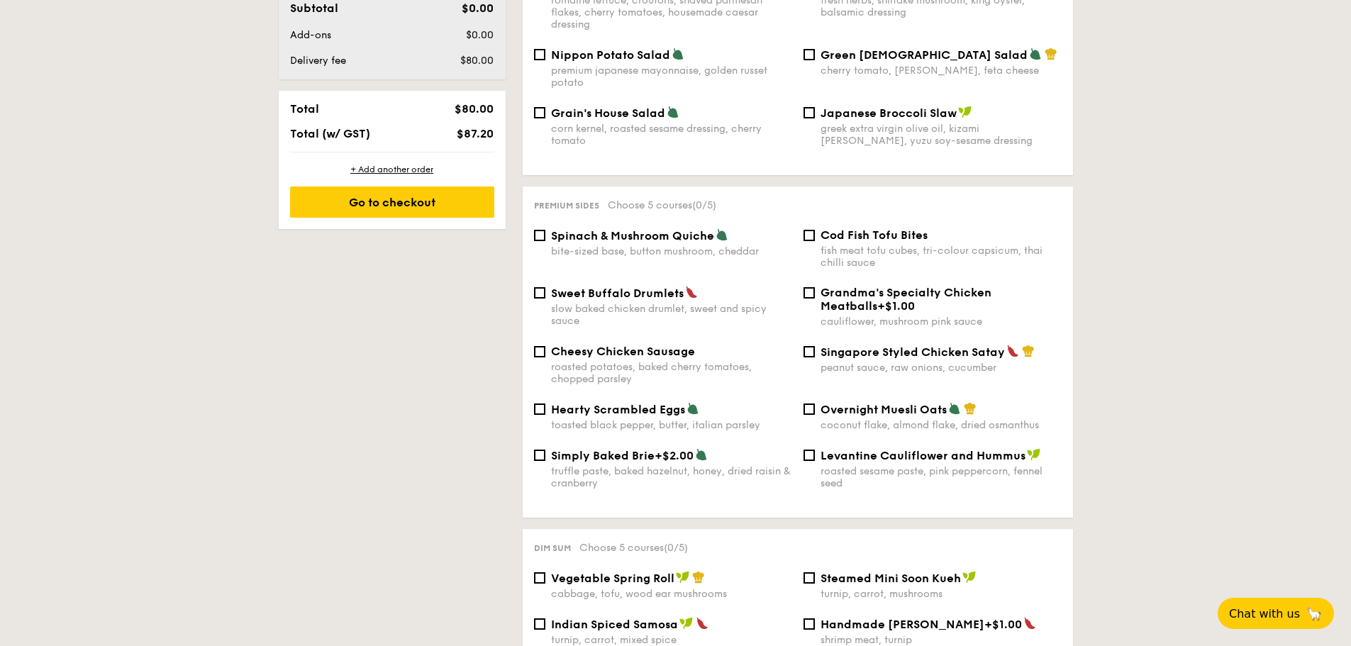
scroll to position [780, 0]
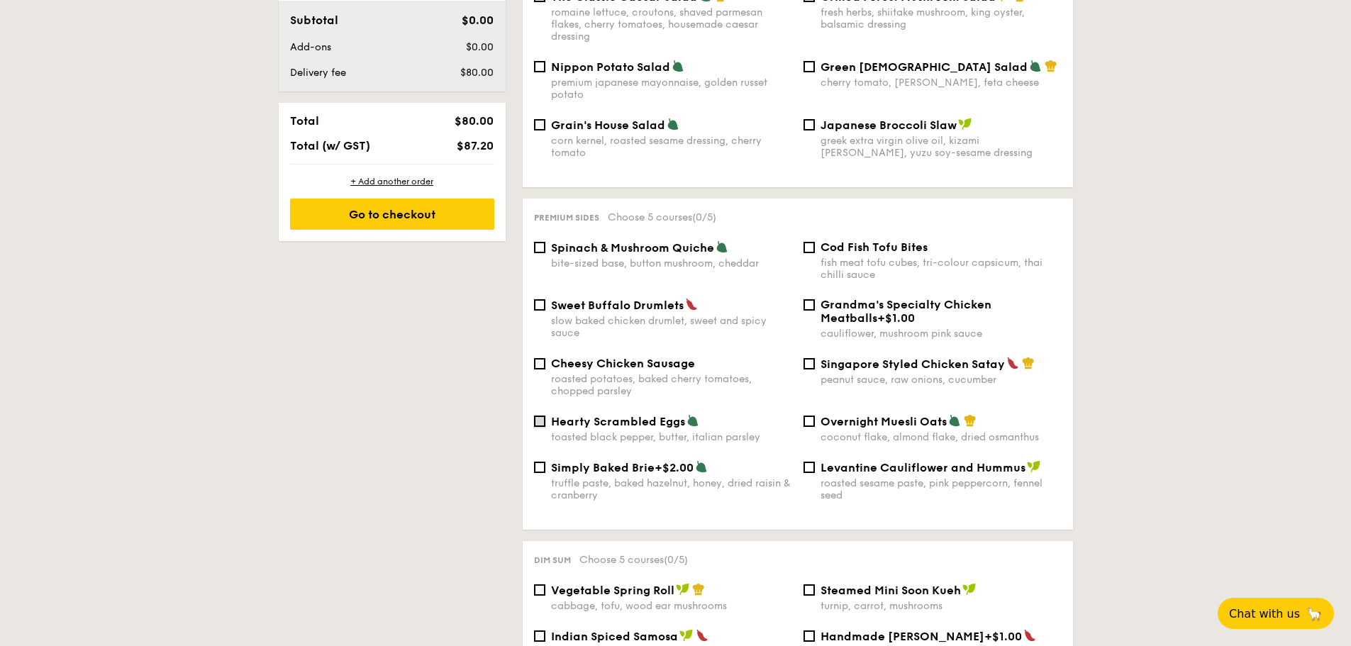
click at [537, 415] on input "Hearty Scrambled Eggs toasted black pepper, butter, italian parsley" at bounding box center [539, 420] width 11 height 11
checkbox input "true"
click at [537, 243] on div "Spinach & Mushroom Quiche bite-sized base, button mushroom, cheddar" at bounding box center [662, 254] width 269 height 29
click at [537, 242] on input "Spinach & Mushroom Quiche bite-sized base, button mushroom, cheddar" at bounding box center [539, 247] width 11 height 11
checkbox input "true"
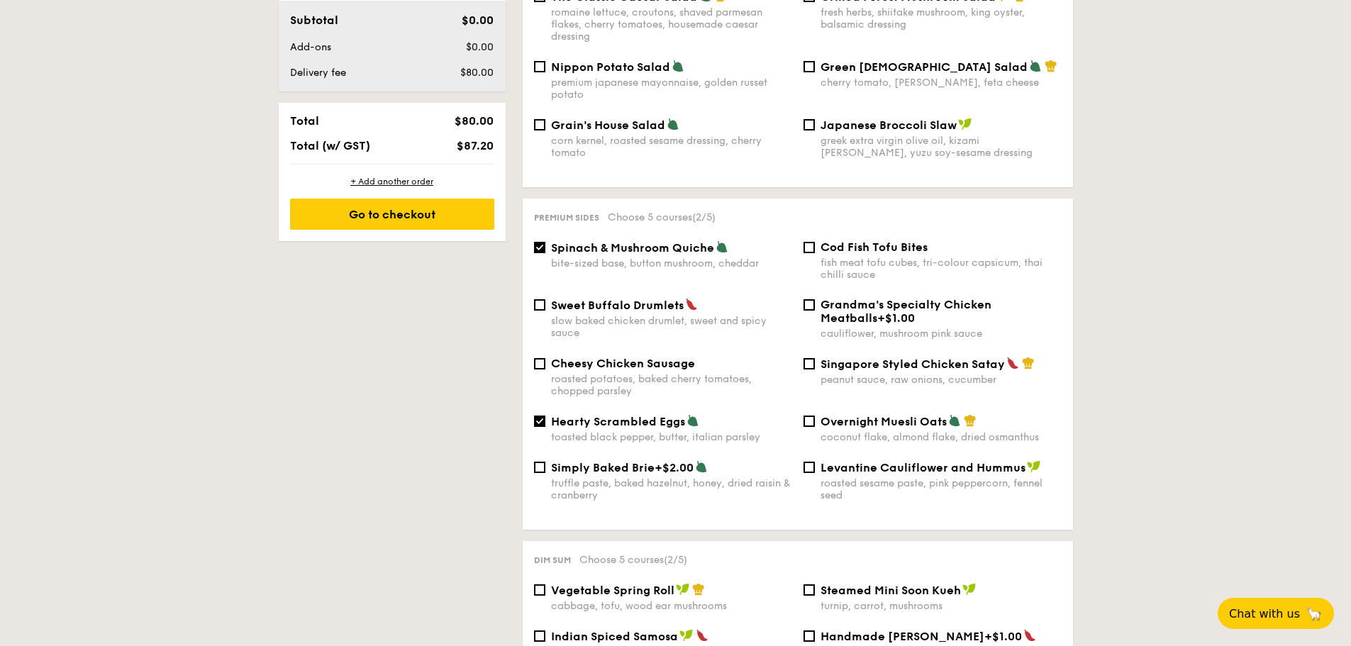
click at [545, 357] on div "Cheesy Chicken Sausage roasted potatoes, baked cherry tomatoes, chopped parsley" at bounding box center [662, 377] width 269 height 40
click at [542, 358] on input "Cheesy Chicken Sausage roasted potatoes, baked cherry tomatoes, chopped parsley" at bounding box center [539, 363] width 11 height 11
checkbox input "true"
click at [808, 462] on input "Levantine Cauliflower and Hummus roasted sesame paste, pink peppercorn, fennel …" at bounding box center [808, 467] width 11 height 11
checkbox input "true"
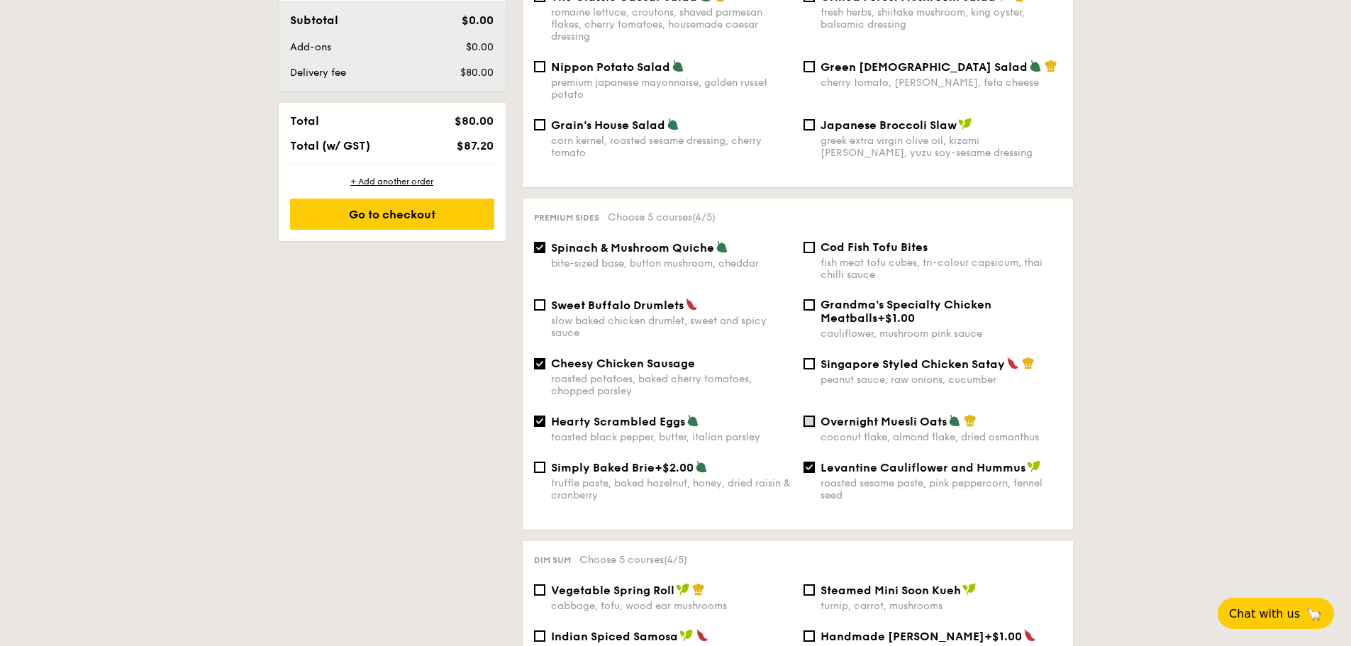
click at [809, 415] on input "Overnight Muesli Oats coconut flake, almond flake, dried osmanthus" at bounding box center [808, 420] width 11 height 11
checkbox input "true"
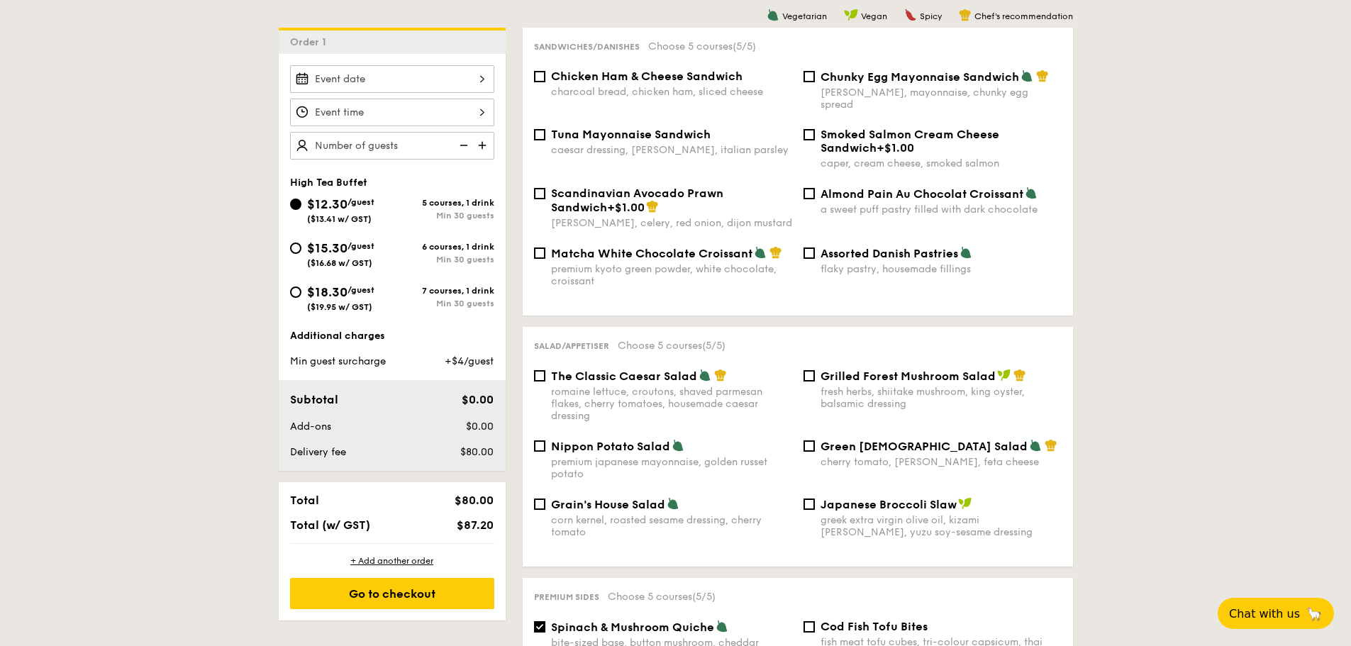
scroll to position [213, 0]
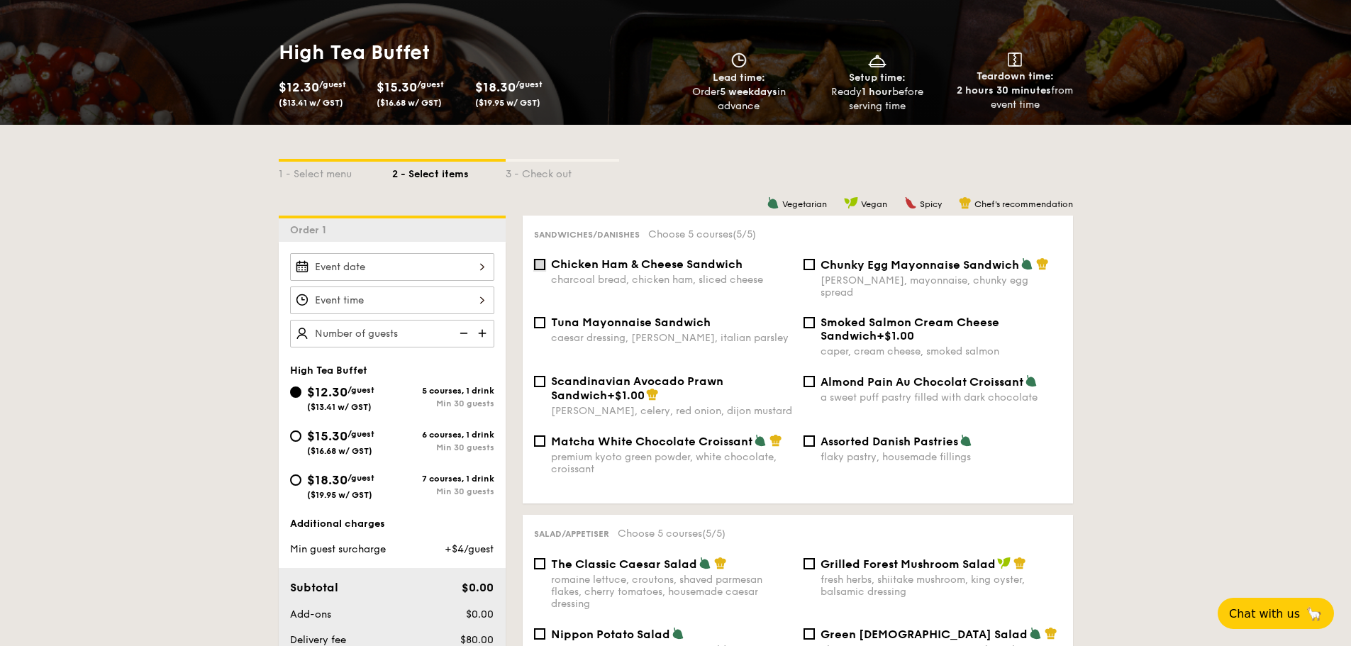
click at [541, 269] on input "Chicken Ham & Cheese Sandwich charcoal bread, chicken ham, sliced cheese" at bounding box center [539, 264] width 11 height 11
checkbox input "true"
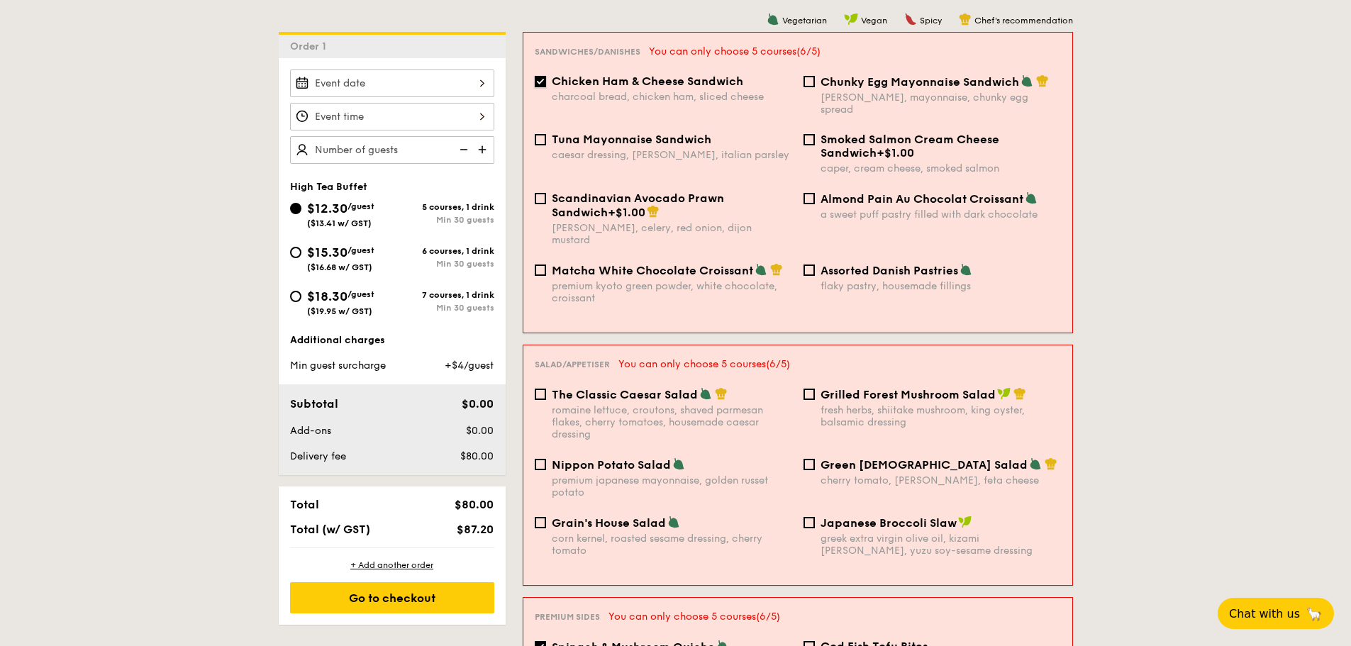
scroll to position [425, 0]
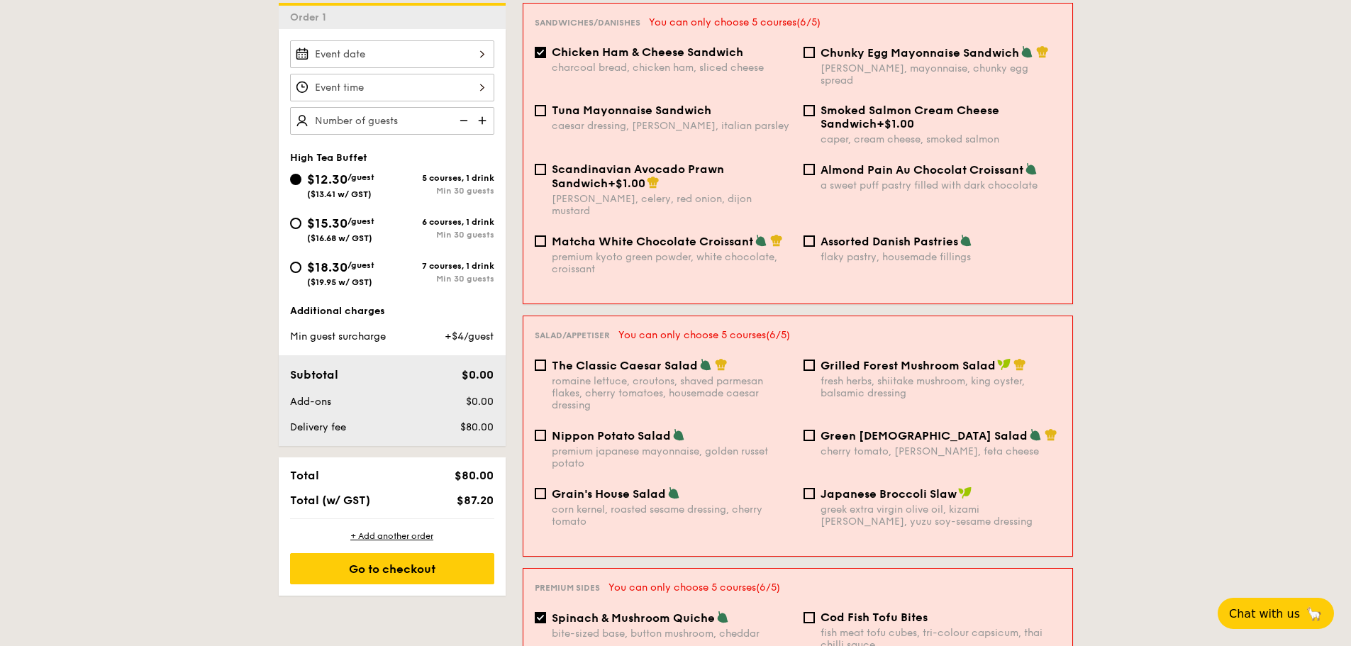
click at [623, 429] on span "Nippon Potato Salad" at bounding box center [611, 435] width 119 height 13
click at [546, 430] on input "Nippon Potato Salad premium japanese mayonnaise, golden russet potato" at bounding box center [540, 435] width 11 height 11
checkbox input "true"
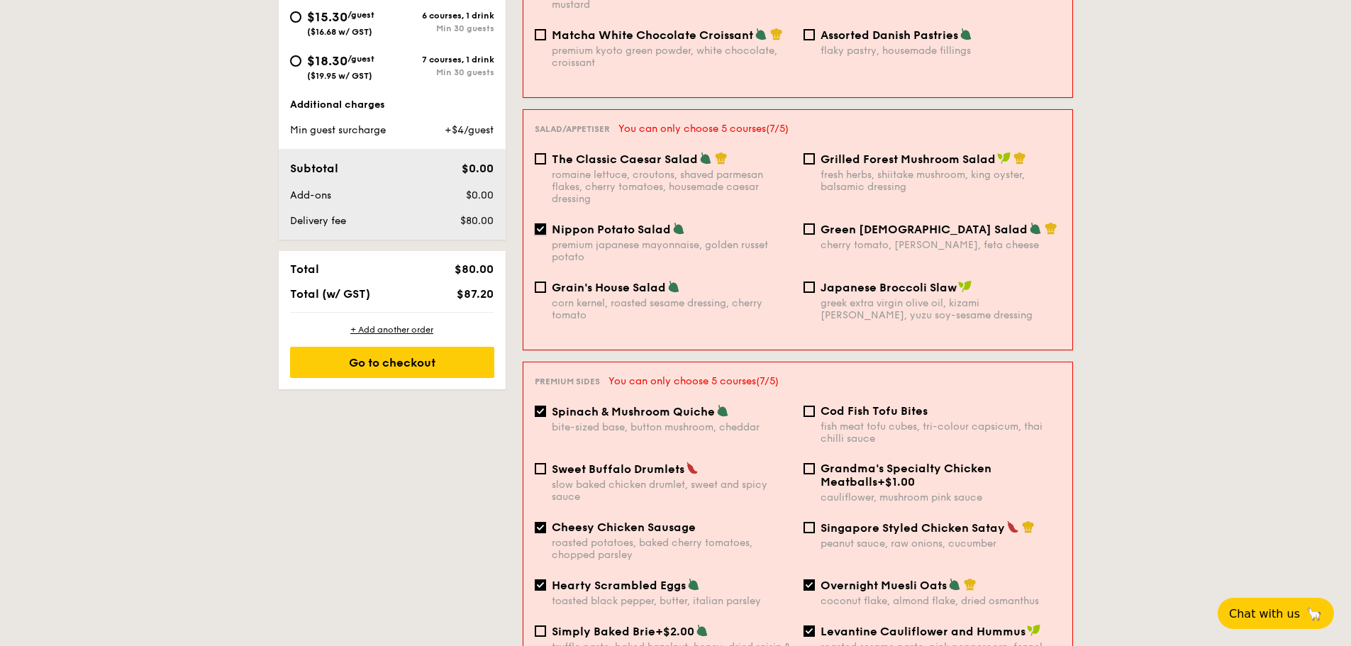
scroll to position [638, 0]
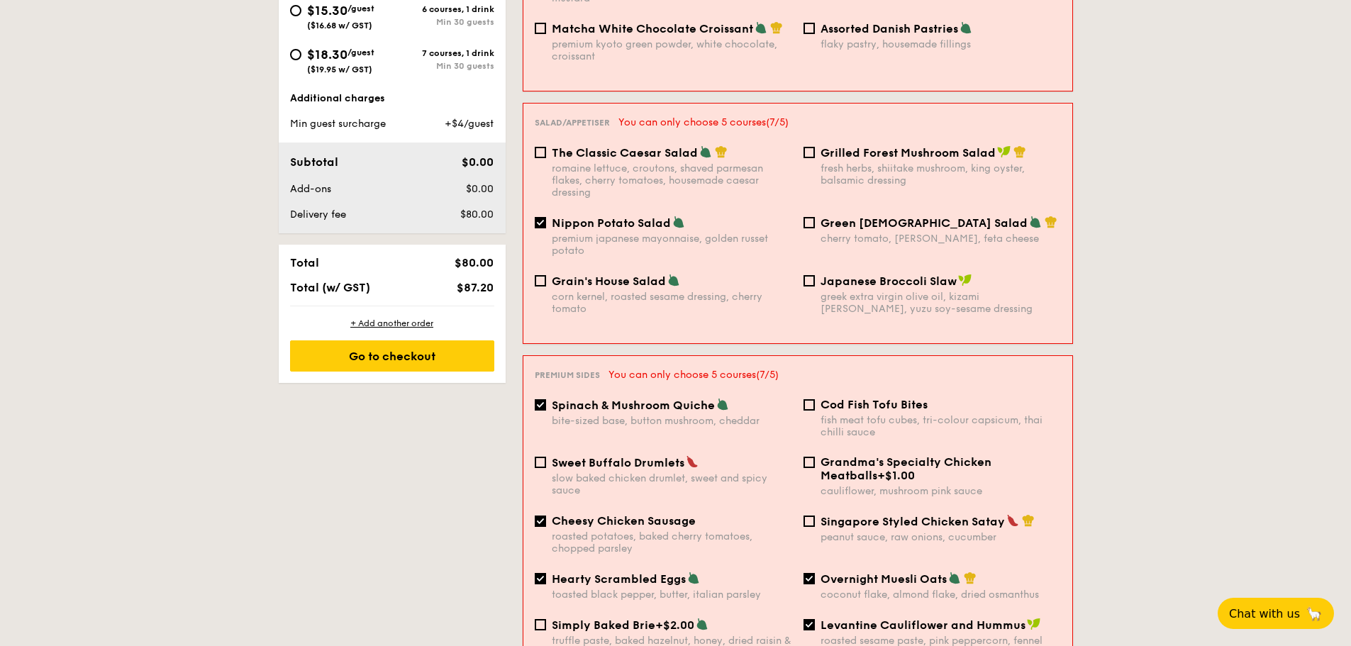
click at [604, 398] on span "Spinach & Mushroom Quiche" at bounding box center [633, 404] width 163 height 13
click at [546, 399] on input "Spinach & Mushroom Quiche bite-sized base, button mushroom, cheddar" at bounding box center [540, 404] width 11 height 11
checkbox input "false"
click at [584, 514] on span "Cheesy Chicken Sausage" at bounding box center [624, 520] width 144 height 13
click at [546, 515] on input "Cheesy Chicken Sausage roasted potatoes, baked cherry tomatoes, chopped parsley" at bounding box center [540, 520] width 11 height 11
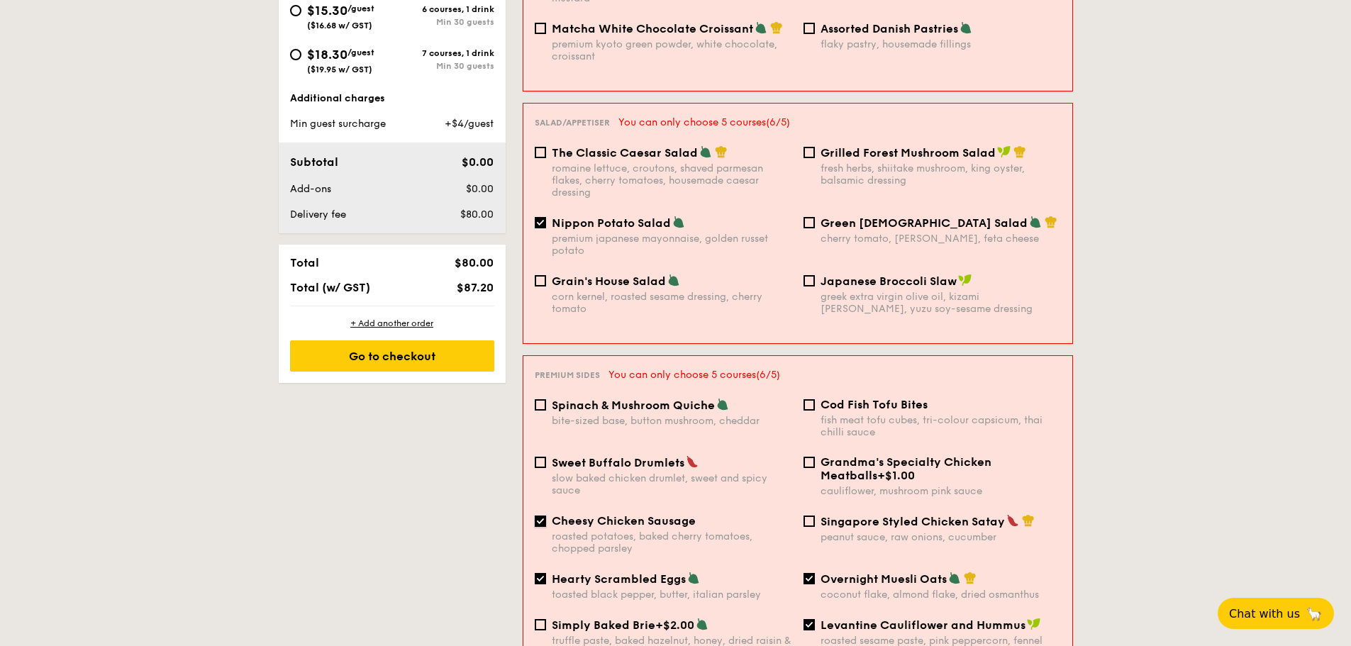
checkbox input "false"
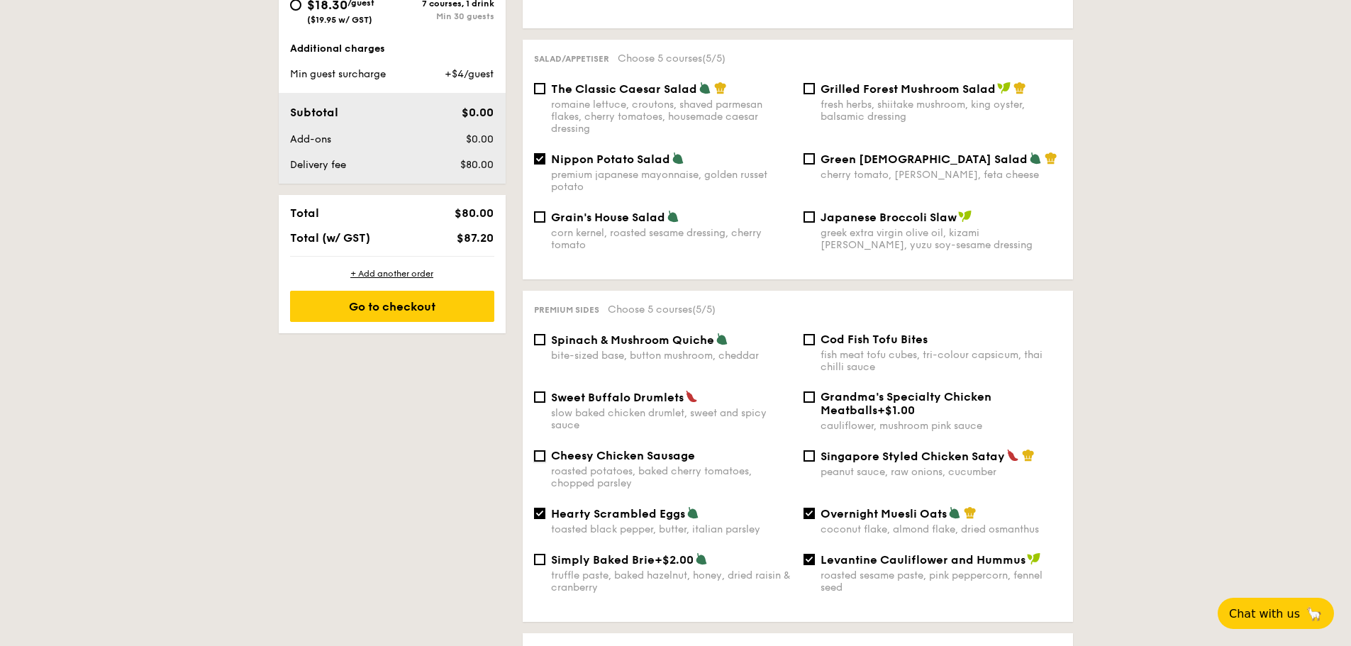
scroll to position [780, 0]
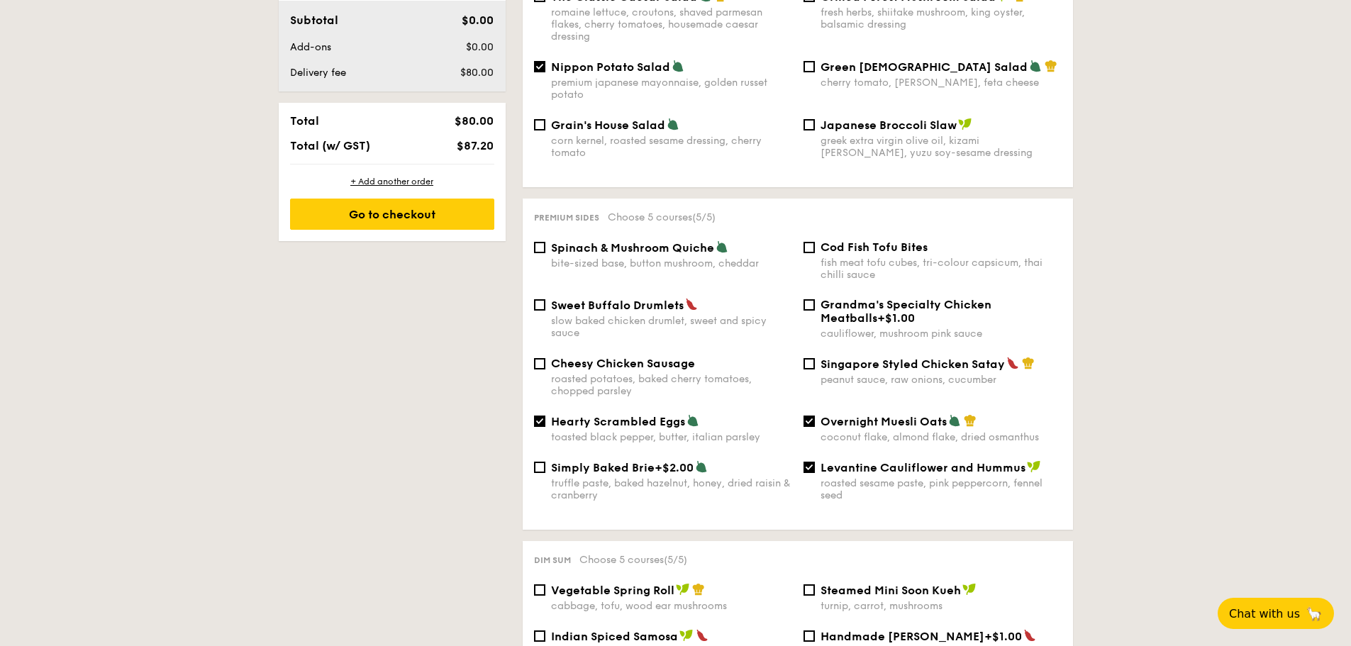
click at [827, 415] on span "Overnight Muesli Oats" at bounding box center [883, 421] width 126 height 13
click at [815, 415] on input "Overnight Muesli Oats coconut flake, almond flake, dried osmanthus" at bounding box center [808, 420] width 11 height 11
checkbox input "false"
click at [821, 461] on span "Levantine Cauliflower and Hummus" at bounding box center [922, 467] width 205 height 13
click at [815, 462] on input "Levantine Cauliflower and Hummus roasted sesame paste, pink peppercorn, fennel …" at bounding box center [808, 467] width 11 height 11
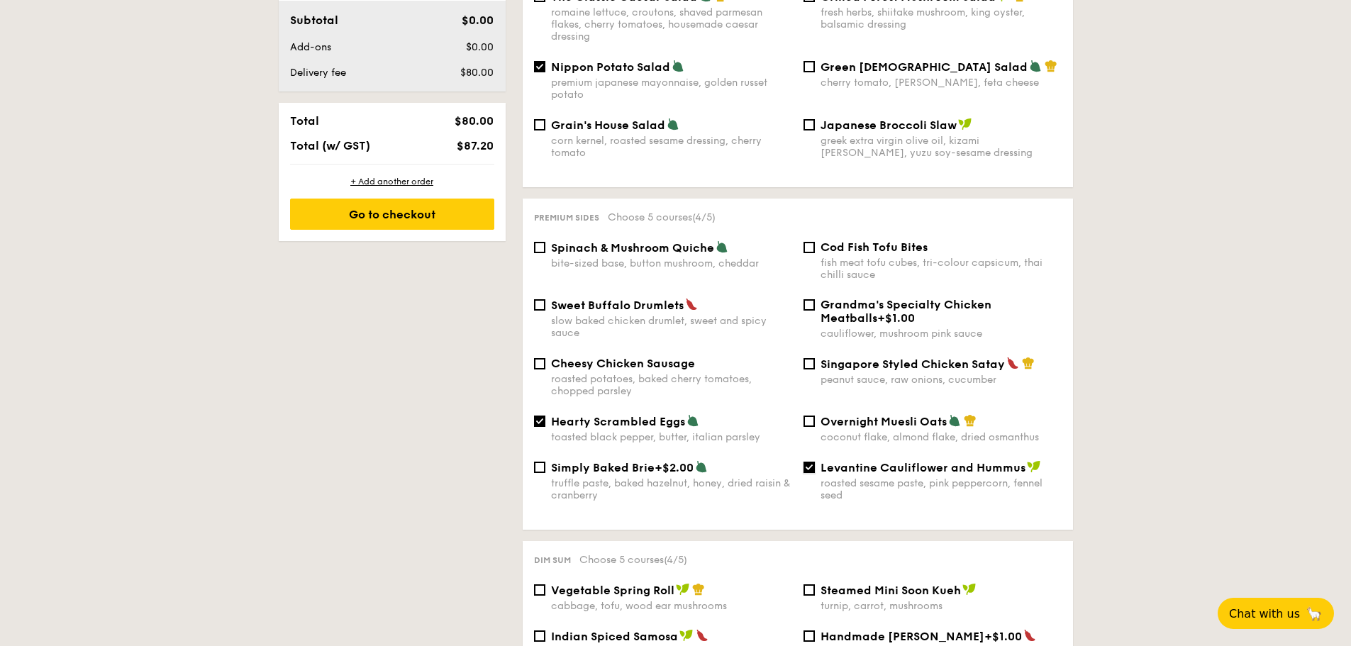
checkbox input "false"
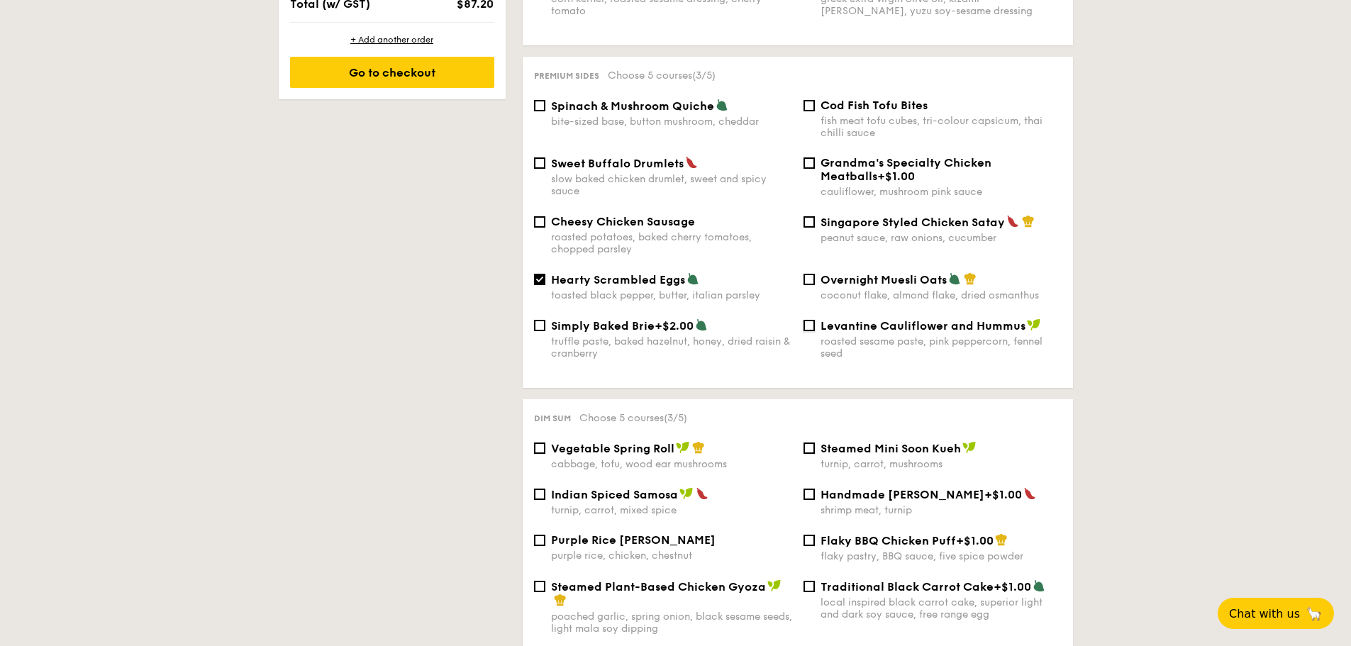
scroll to position [993, 0]
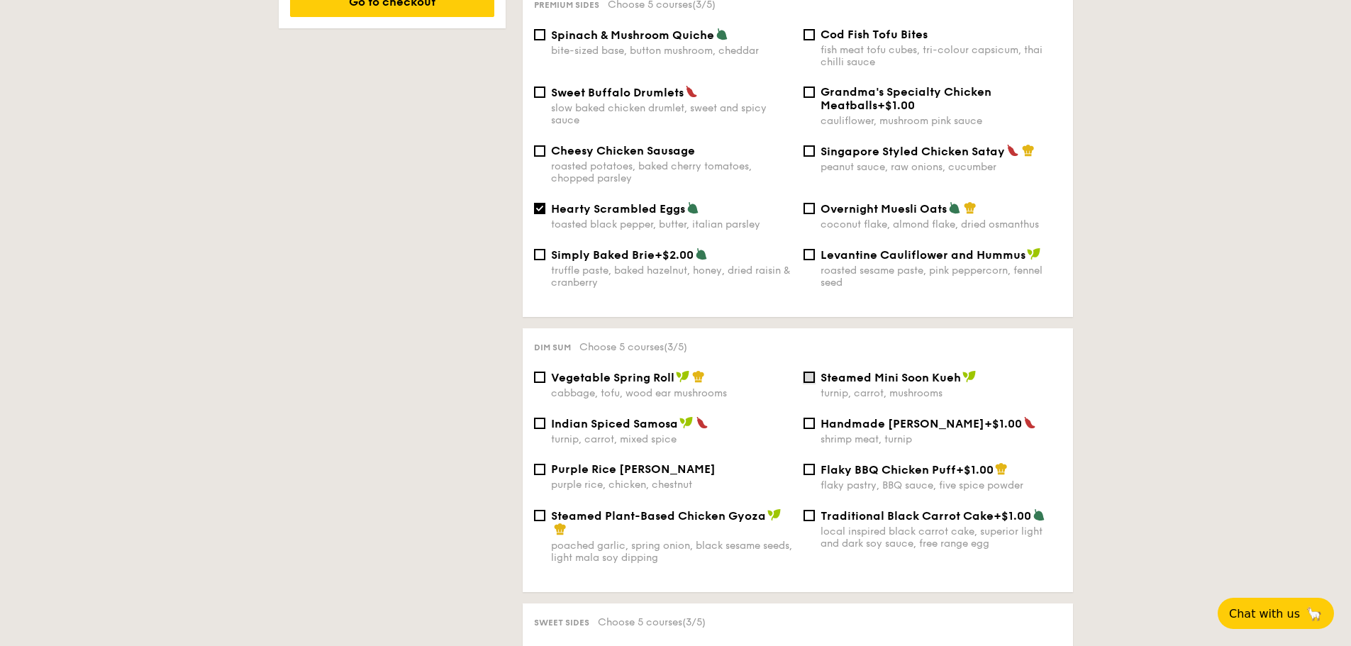
click at [810, 371] on input "Steamed Mini Soon Kueh turnip, carrot, mushrooms" at bounding box center [808, 376] width 11 height 11
checkbox input "true"
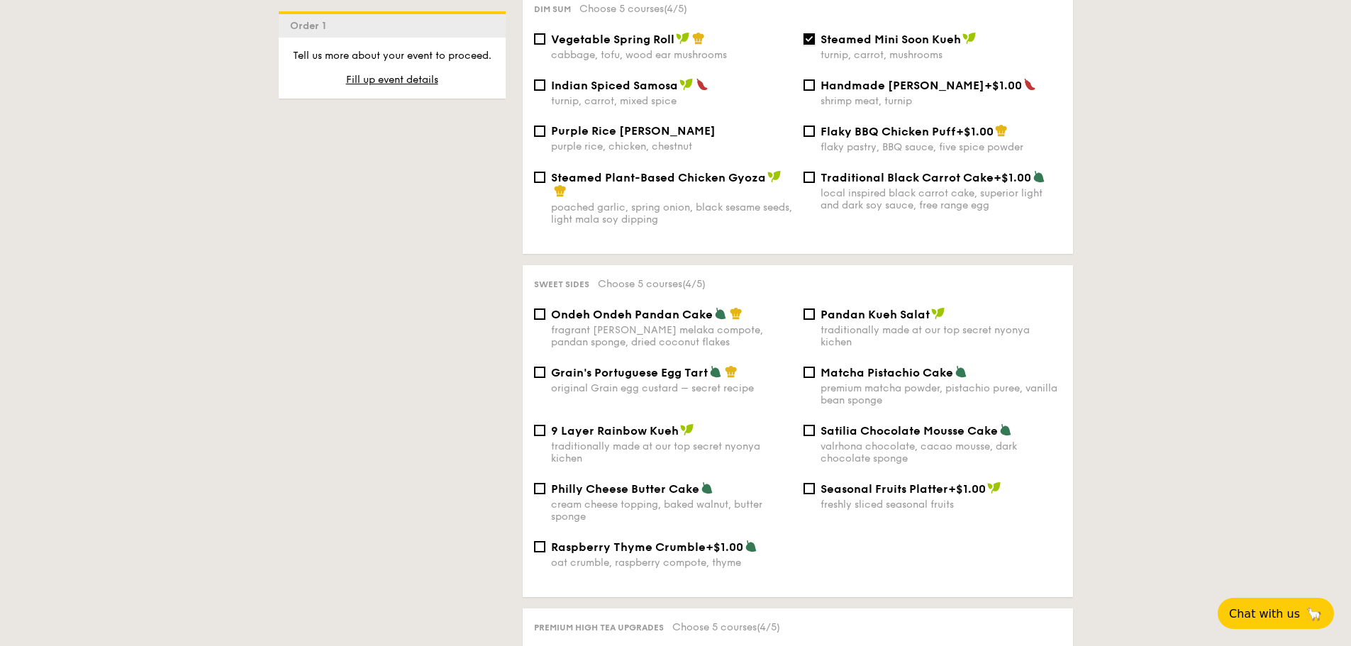
scroll to position [1347, 0]
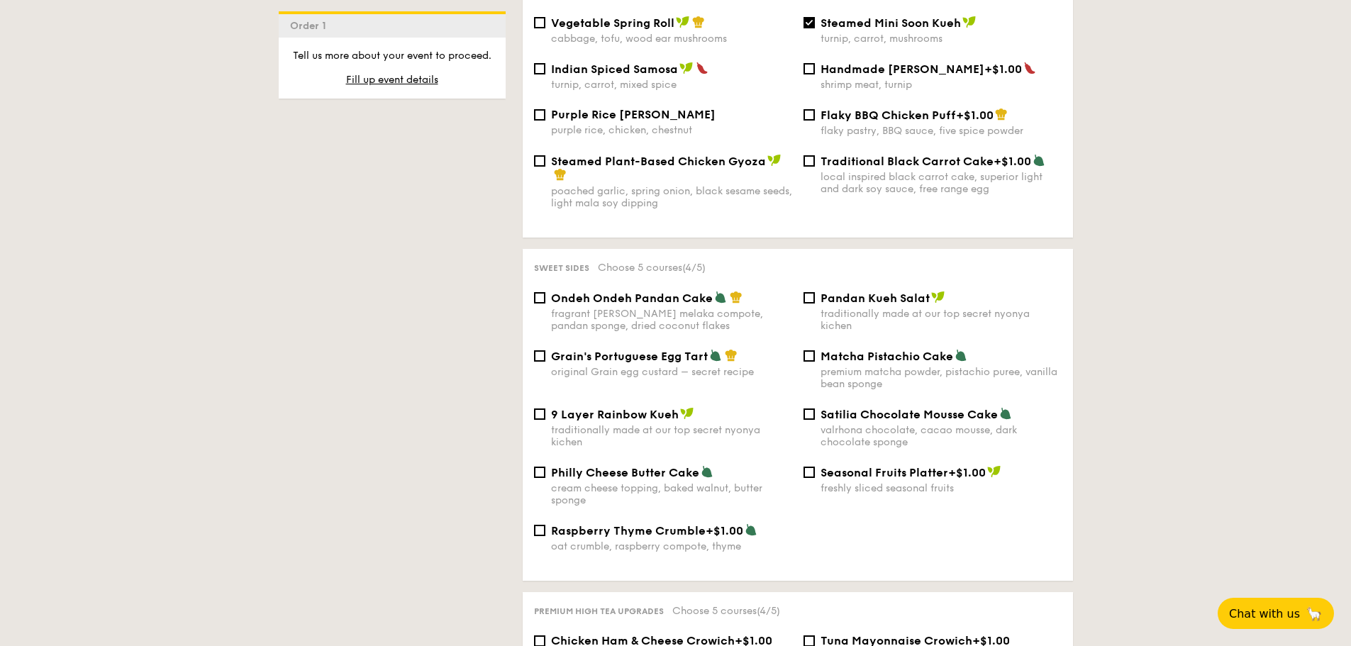
click at [804, 409] on div "Satilia Chocolate Mousse Cake valrhona chocolate, cacao mousse, dark chocolate …" at bounding box center [932, 427] width 269 height 41
click at [811, 408] on input "Satilia Chocolate Mousse Cake valrhona chocolate, cacao mousse, dark chocolate …" at bounding box center [808, 413] width 11 height 11
checkbox input "true"
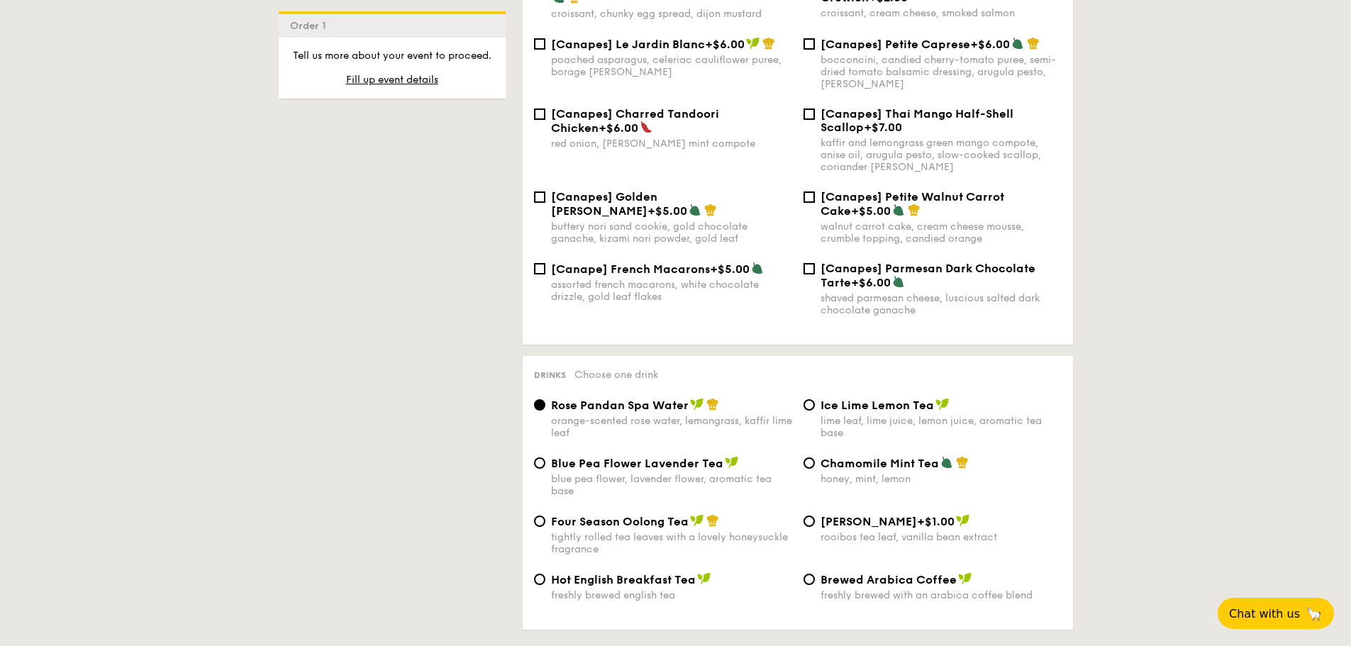
scroll to position [2198, 0]
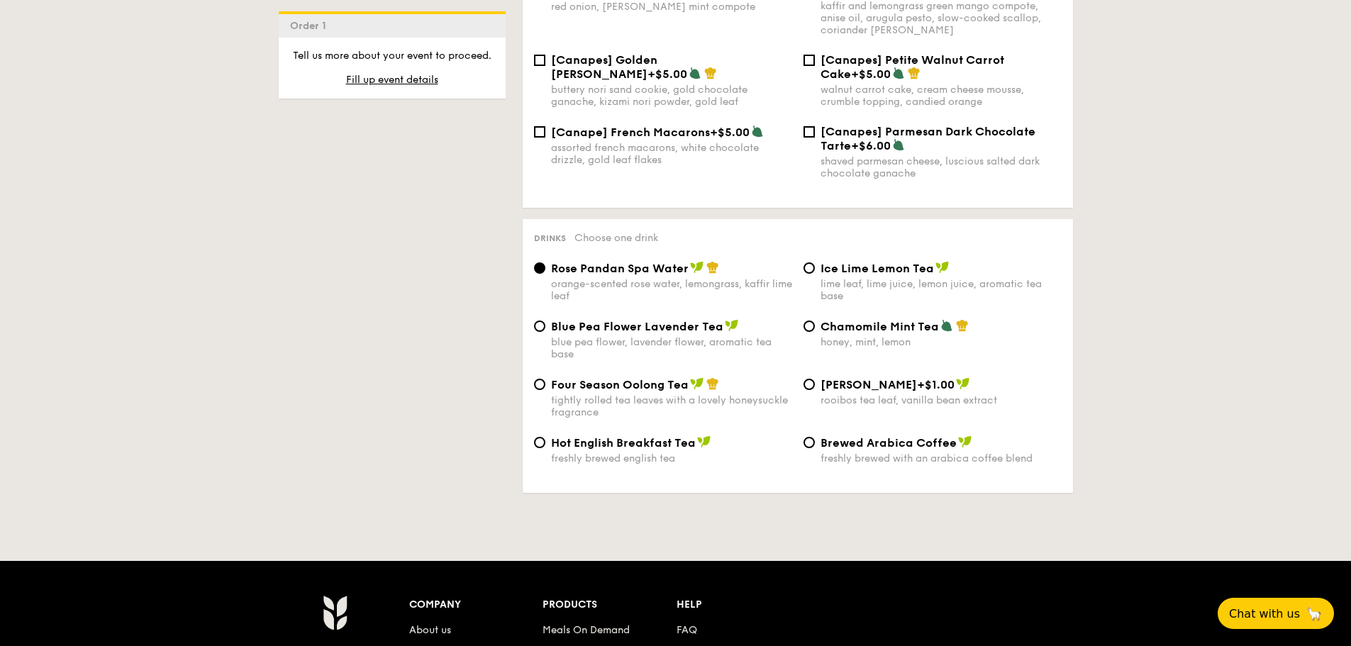
click at [600, 378] on span "Four Season Oolong Tea" at bounding box center [620, 384] width 138 height 13
click at [545, 379] on input "Four Season Oolong Tea tightly rolled tea leaves with a lovely honeysuckle frag…" at bounding box center [539, 384] width 11 height 11
radio input "true"
click at [947, 261] on div "Ice Lime Lemon Tea lime leaf, lime juice, lemon juice, aromatic tea base" at bounding box center [940, 281] width 241 height 41
click at [815, 262] on input "Ice Lime Lemon Tea lime leaf, lime juice, lemon juice, aromatic tea base" at bounding box center [808, 267] width 11 height 11
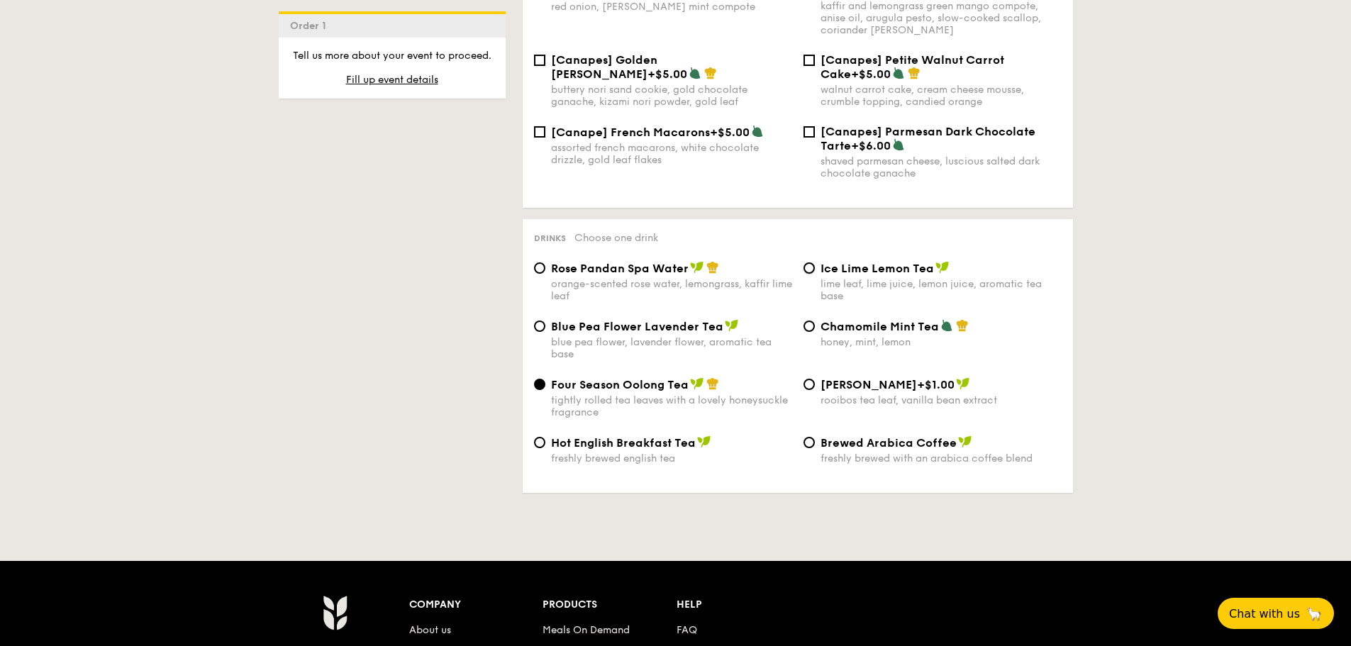
radio input "true"
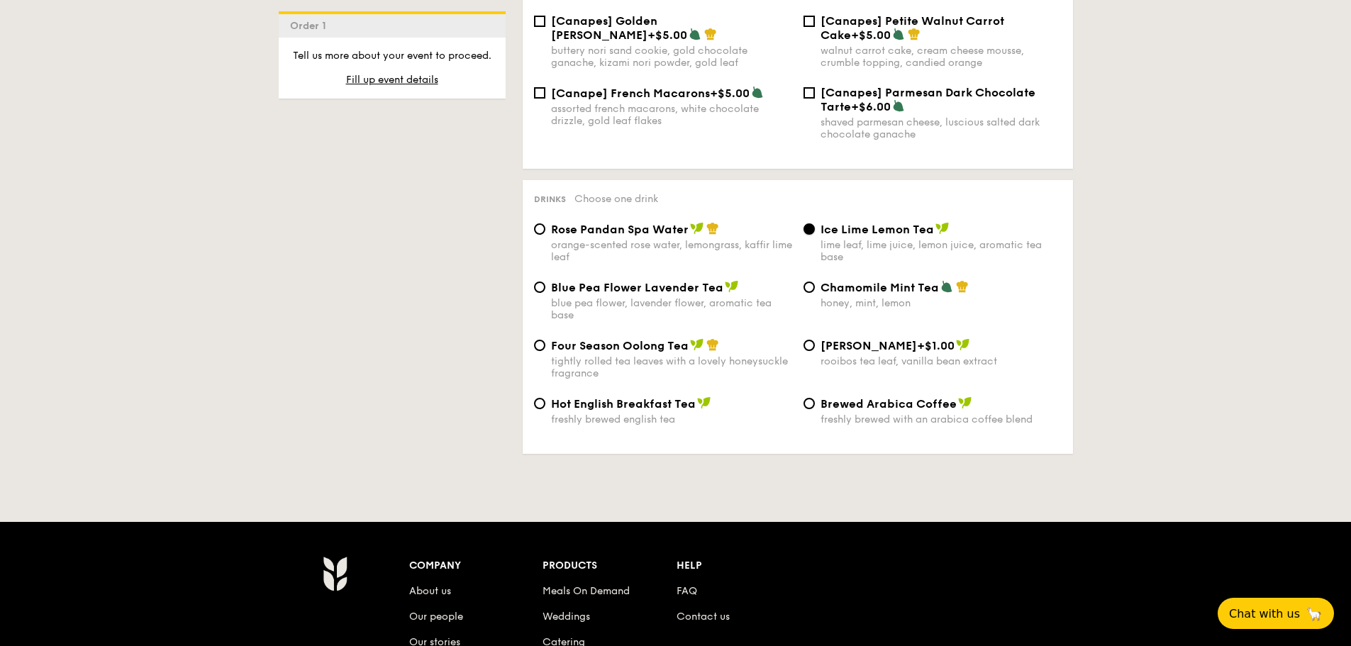
scroll to position [2269, 0]
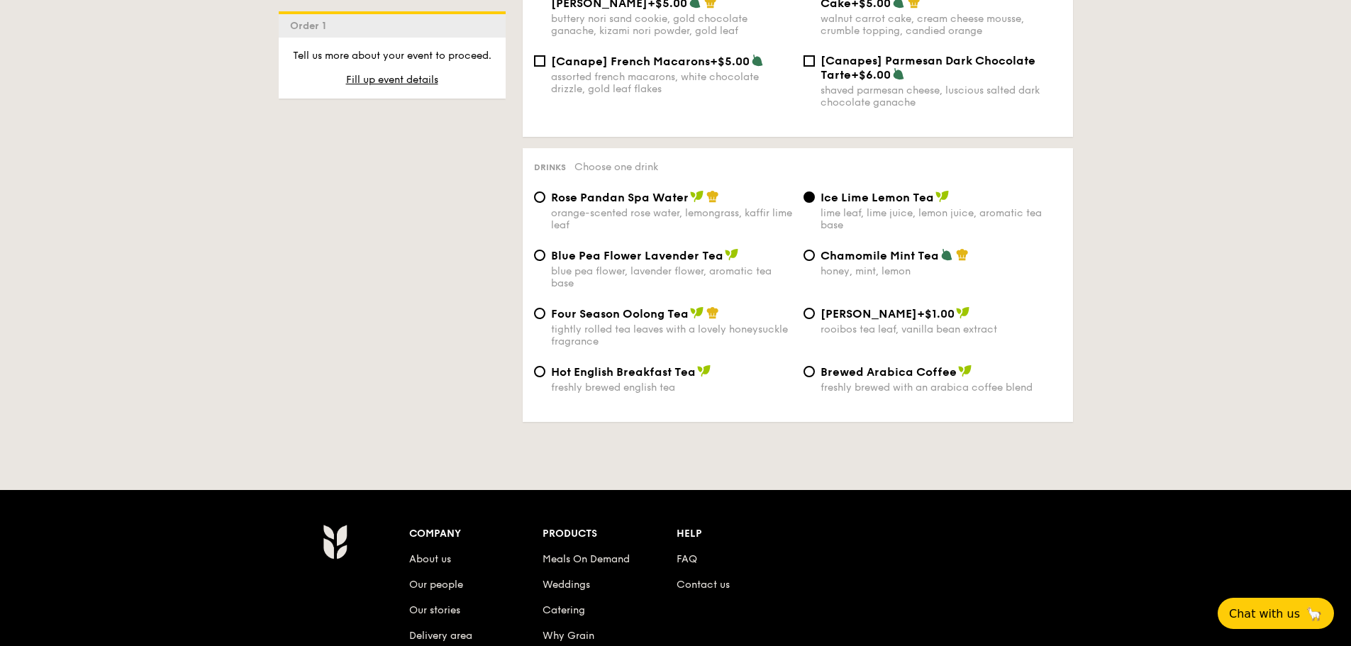
click at [924, 365] on span "Brewed Arabica Coffee" at bounding box center [888, 371] width 136 height 13
click at [815, 366] on input "Brewed Arabica Coffee freshly brewed with an arabica coffee blend" at bounding box center [808, 371] width 11 height 11
radio input "true"
click at [886, 207] on div "lime leaf, lime juice, lemon juice, aromatic tea base" at bounding box center [940, 219] width 241 height 24
click at [815, 191] on input "Ice Lime Lemon Tea lime leaf, lime juice, lemon juice, aromatic tea base" at bounding box center [808, 196] width 11 height 11
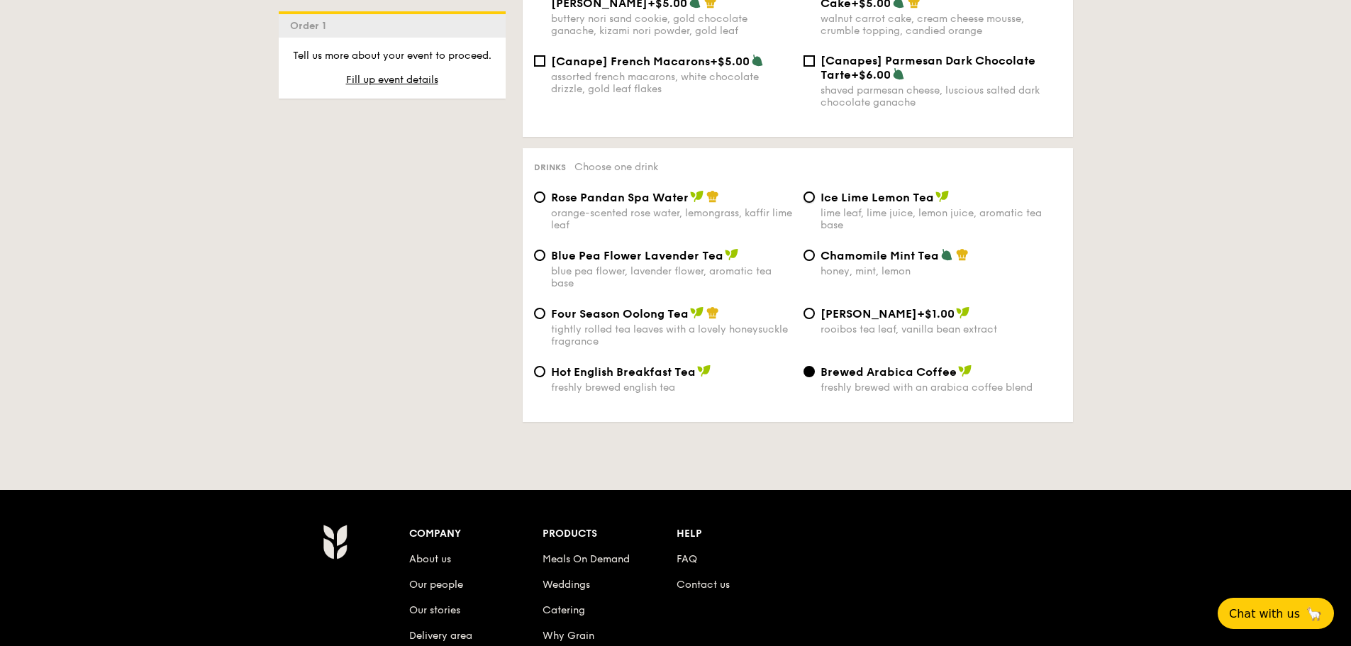
radio input "true"
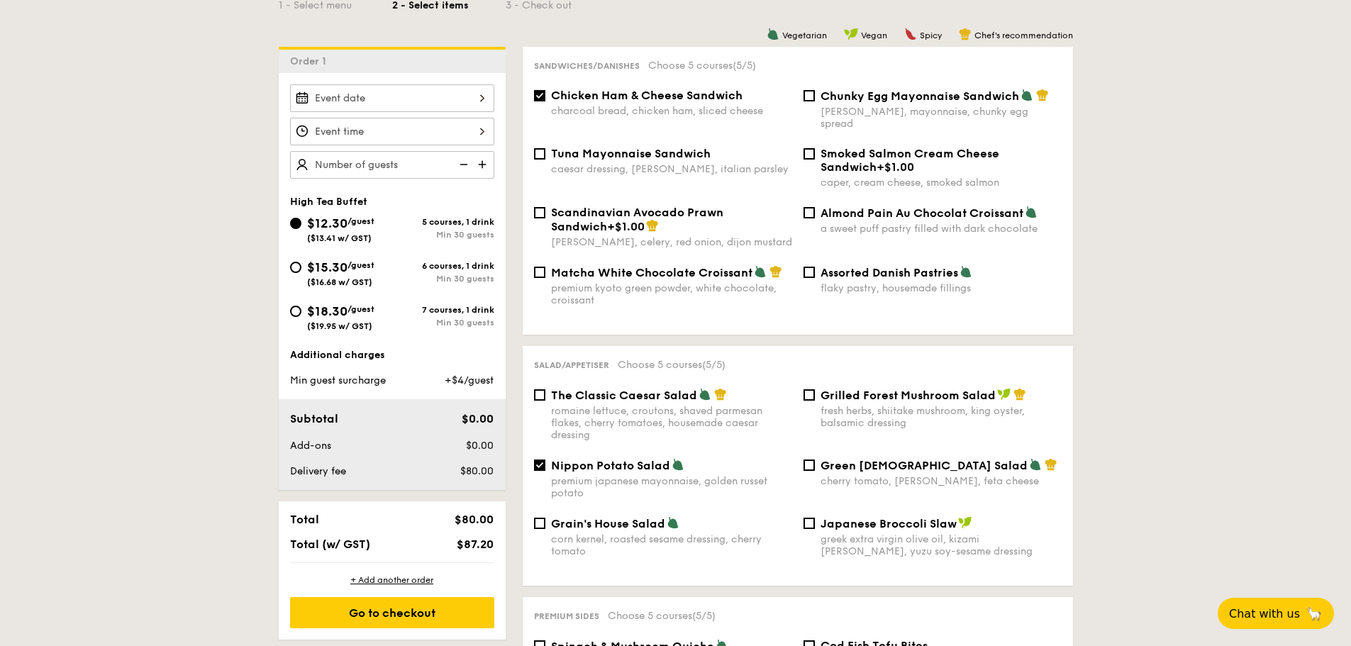
scroll to position [213, 0]
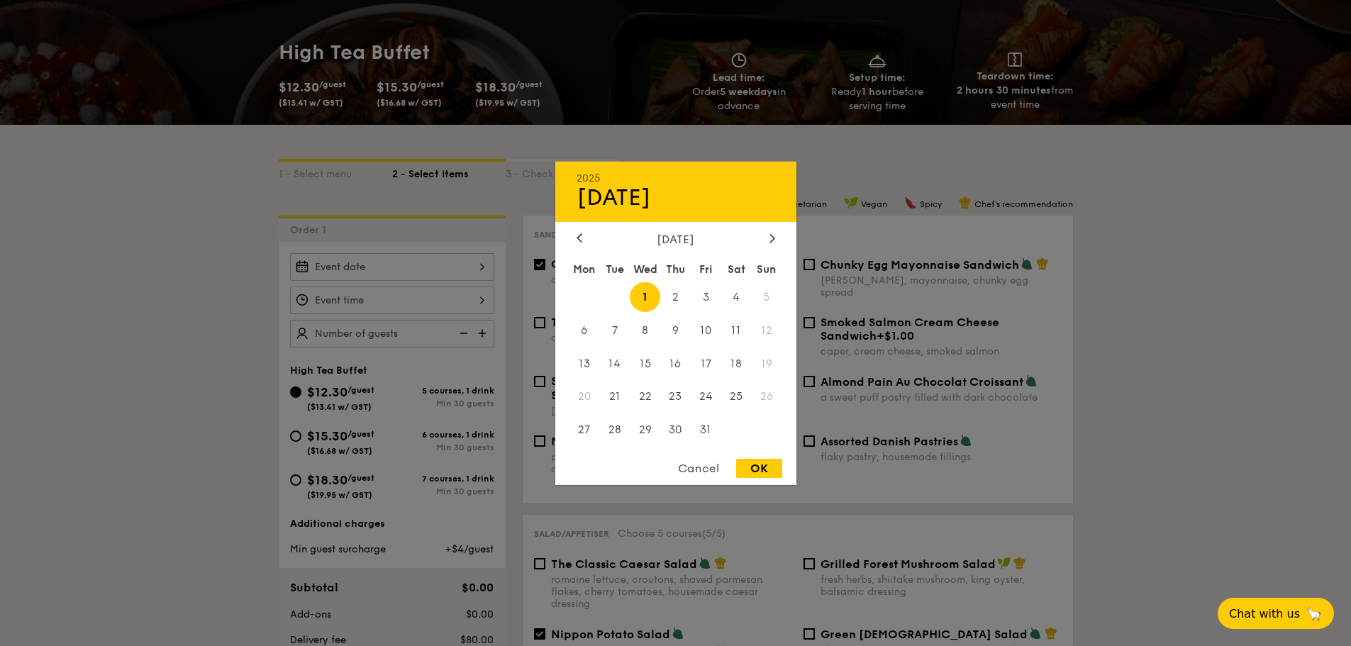
click at [437, 262] on div "2025 Oct [DATE] Tue Wed Thu Fri Sat Sun 1 2 3 4 5 6 7 8 9 10 11 12 13 14 15 16 …" at bounding box center [392, 267] width 204 height 28
click at [622, 325] on span "7" at bounding box center [614, 330] width 30 height 30
click at [465, 301] on div at bounding box center [675, 323] width 1351 height 646
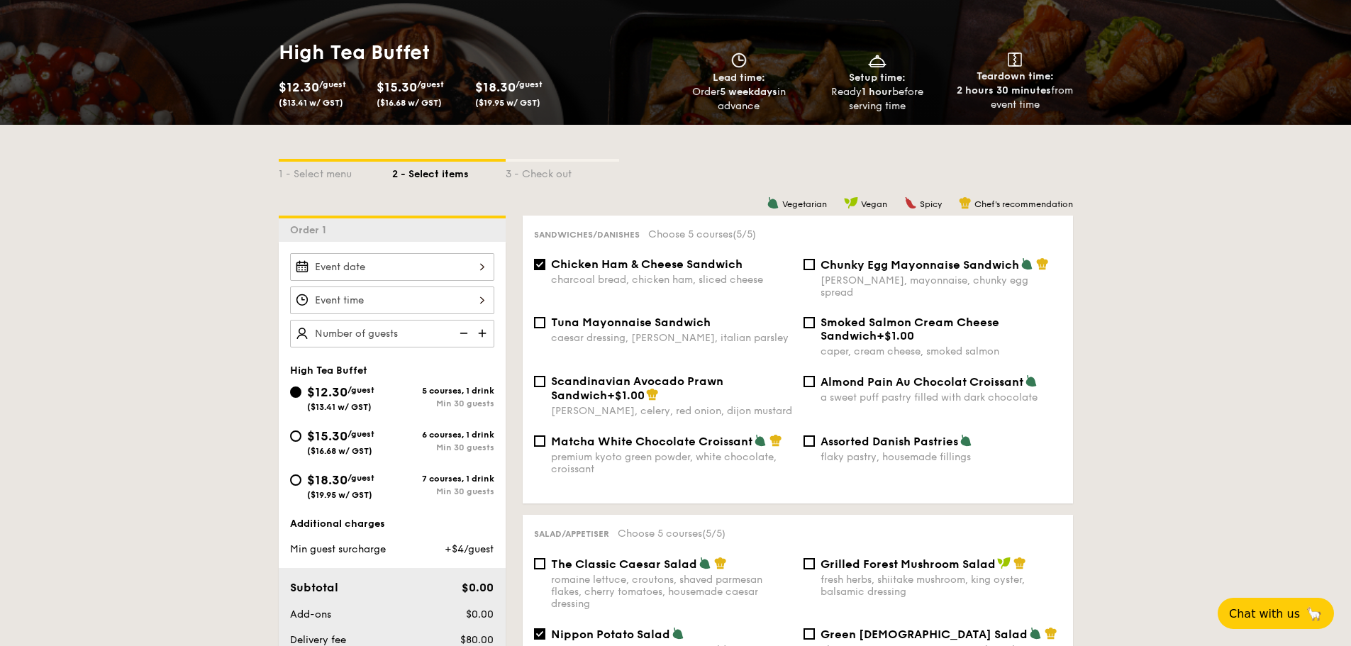
click at [458, 276] on div at bounding box center [392, 267] width 204 height 28
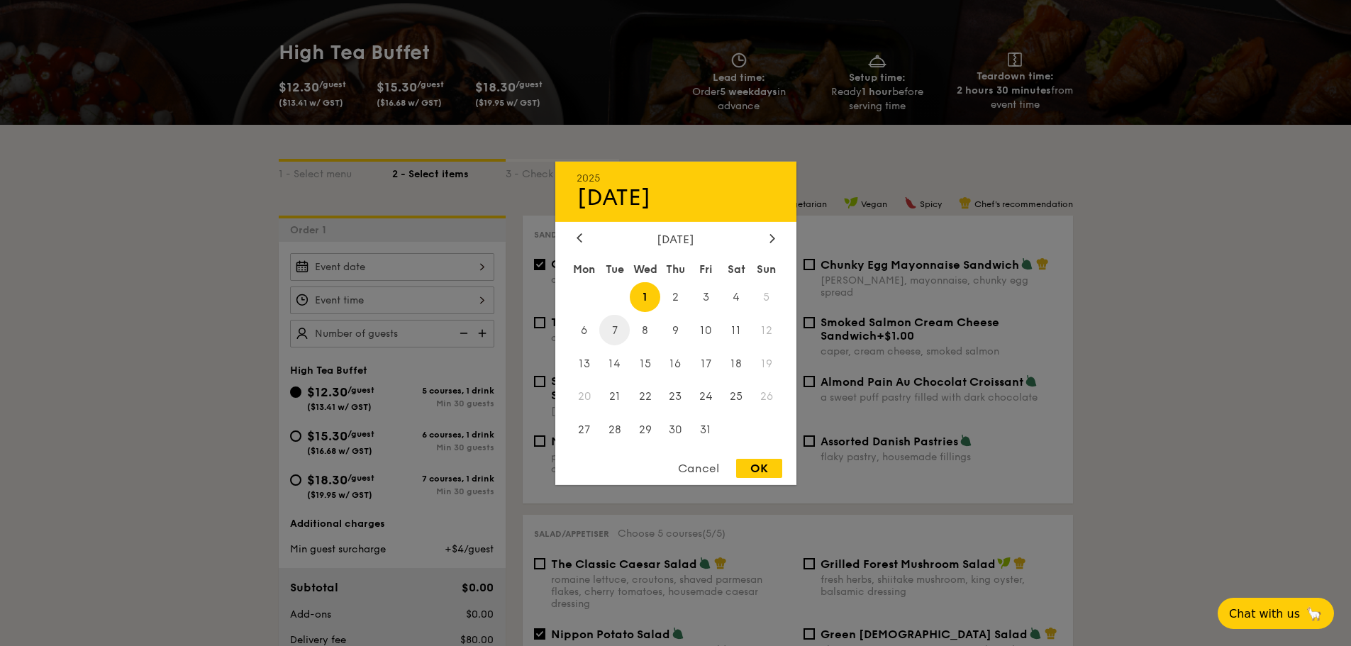
click at [615, 335] on span "7" at bounding box center [614, 330] width 30 height 30
click at [763, 462] on div "OK" at bounding box center [759, 468] width 46 height 19
type input "[DATE]"
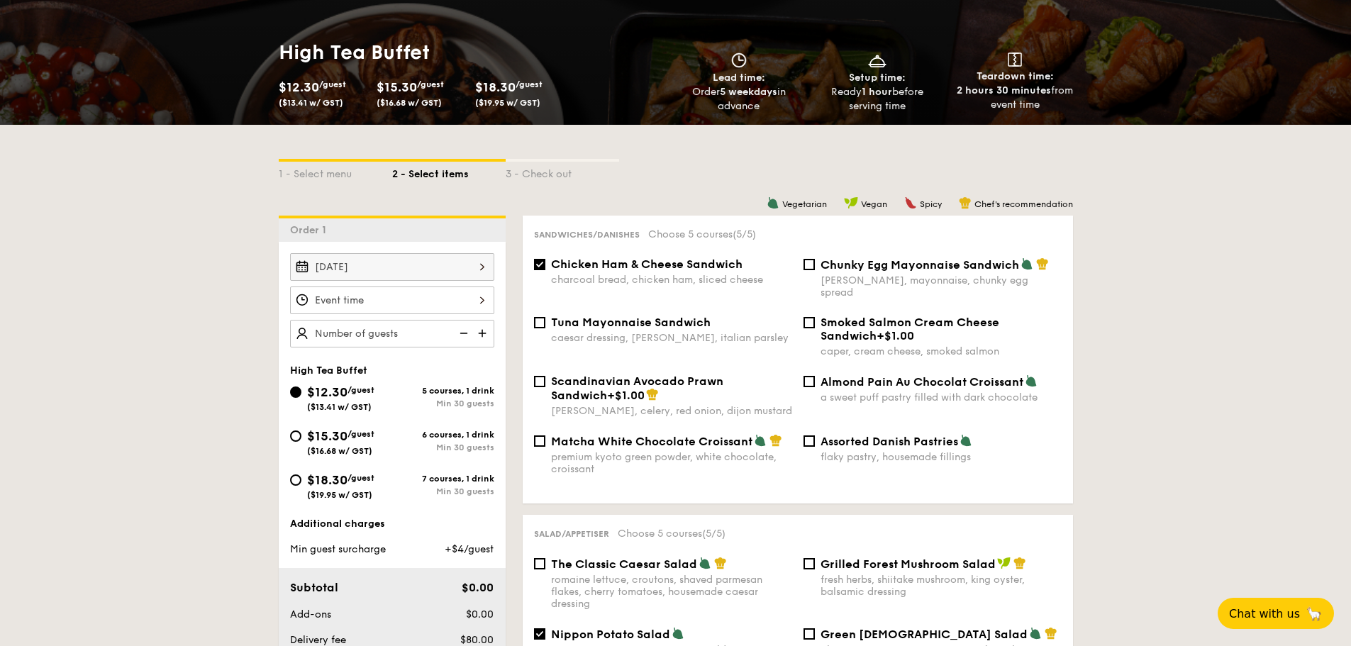
click at [447, 292] on div at bounding box center [392, 300] width 204 height 28
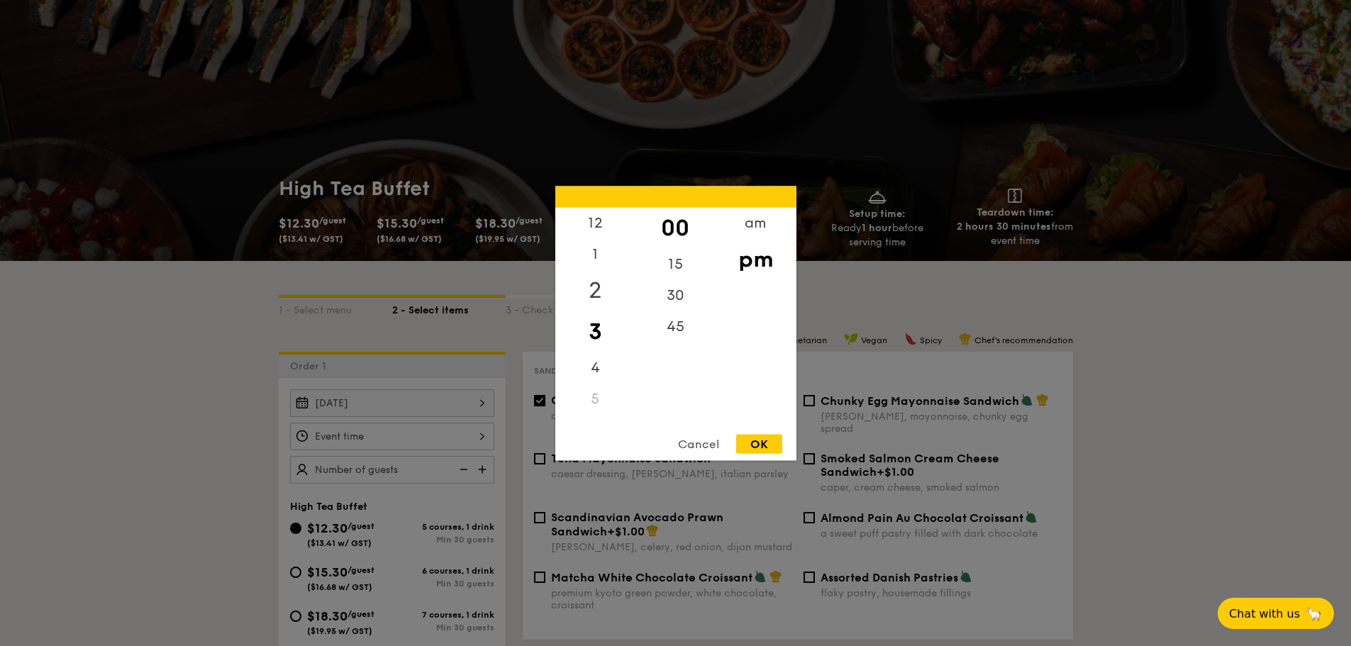
scroll to position [0, 0]
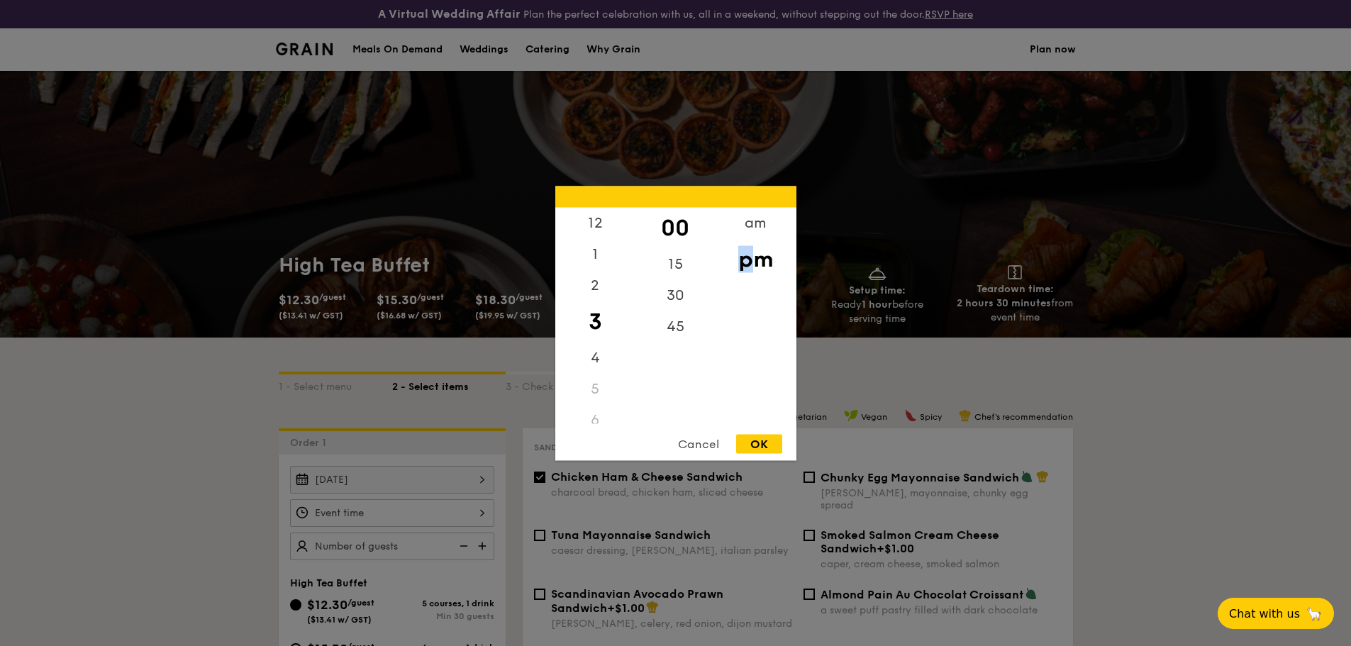
drag, startPoint x: 742, startPoint y: 257, endPoint x: 749, endPoint y: 286, distance: 30.6
click at [749, 286] on div "am pm" at bounding box center [755, 315] width 80 height 216
click at [750, 220] on div "am" at bounding box center [755, 227] width 80 height 41
click at [593, 342] on div "9" at bounding box center [595, 340] width 80 height 41
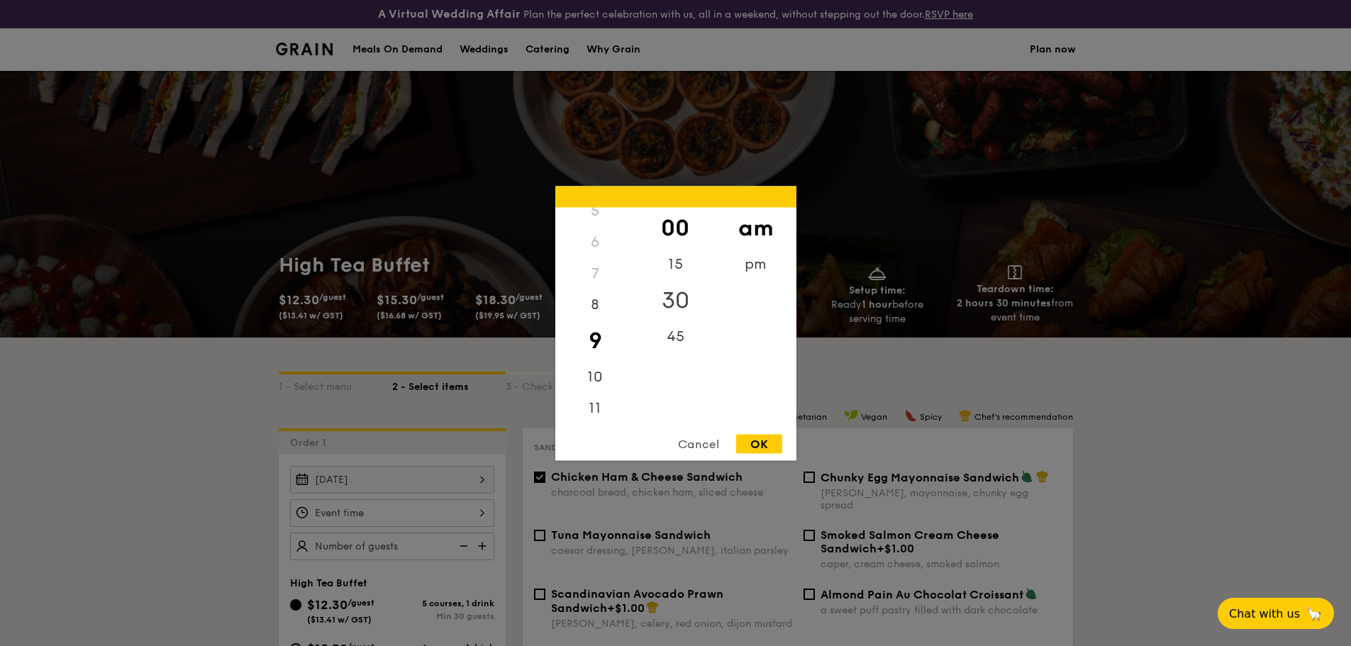
click at [667, 302] on div "30" at bounding box center [675, 299] width 80 height 41
click at [769, 440] on div "OK" at bounding box center [759, 443] width 46 height 19
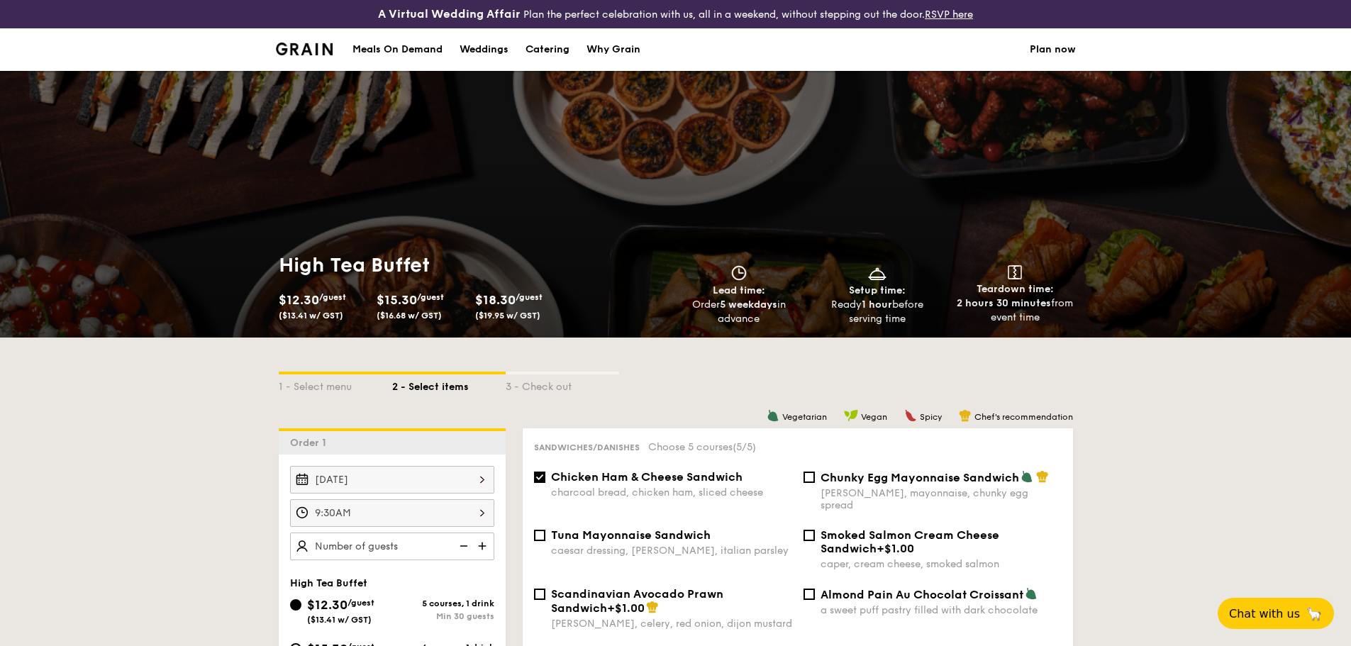
click at [486, 508] on div "9:30AM 12 1 2 3 4 5 6 7 8 9 10 11 00 15 30 45 am pm Cancel OK" at bounding box center [392, 513] width 204 height 28
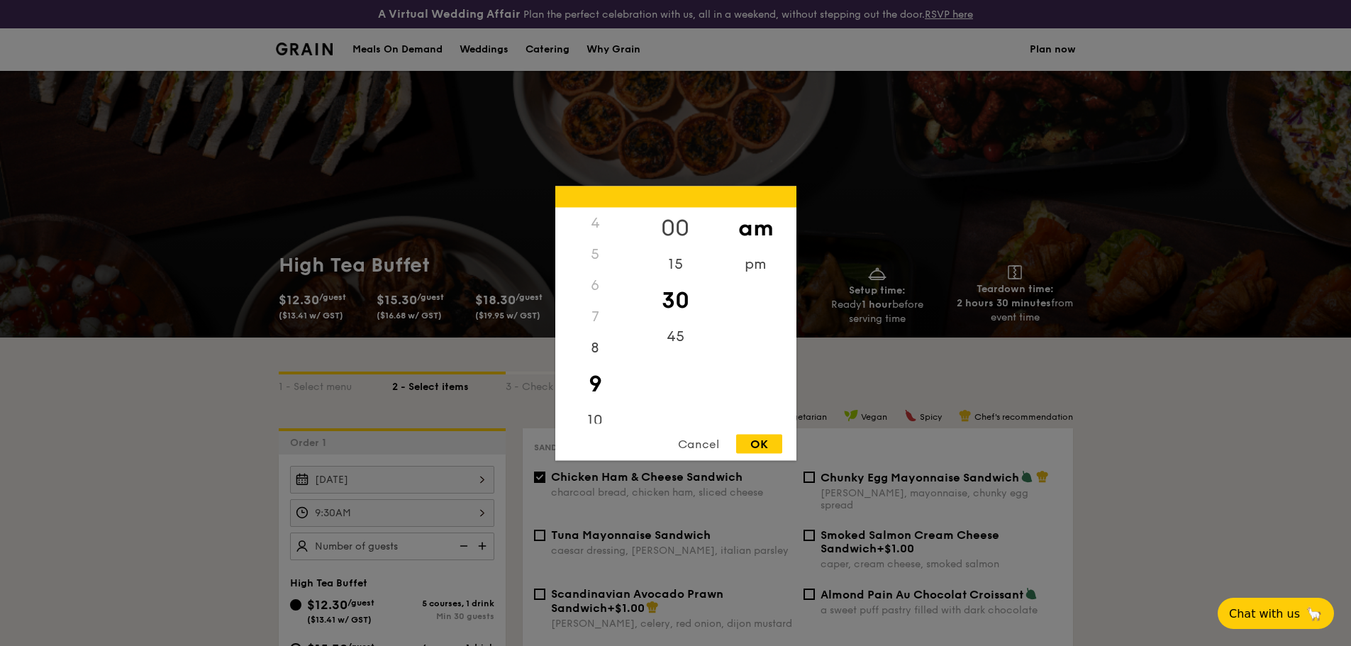
click at [671, 226] on div "00" at bounding box center [675, 227] width 80 height 41
click at [750, 449] on div "OK" at bounding box center [759, 443] width 46 height 19
type input "9:00AM"
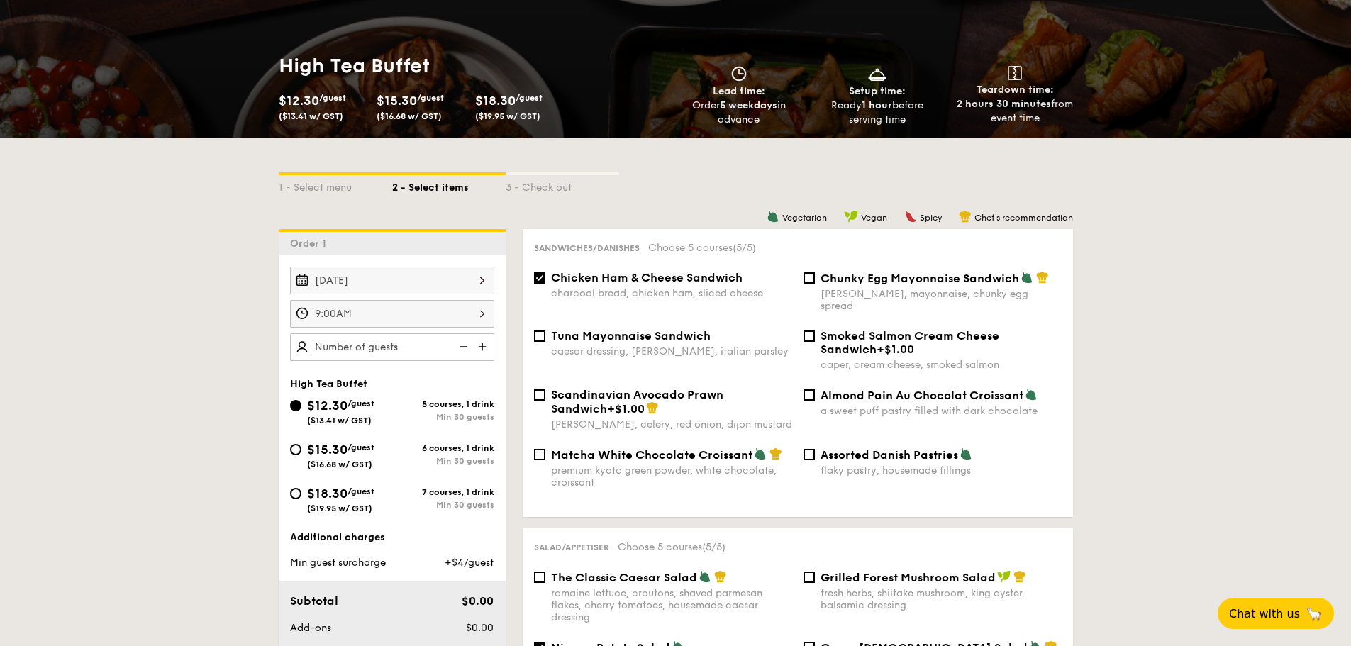
scroll to position [213, 0]
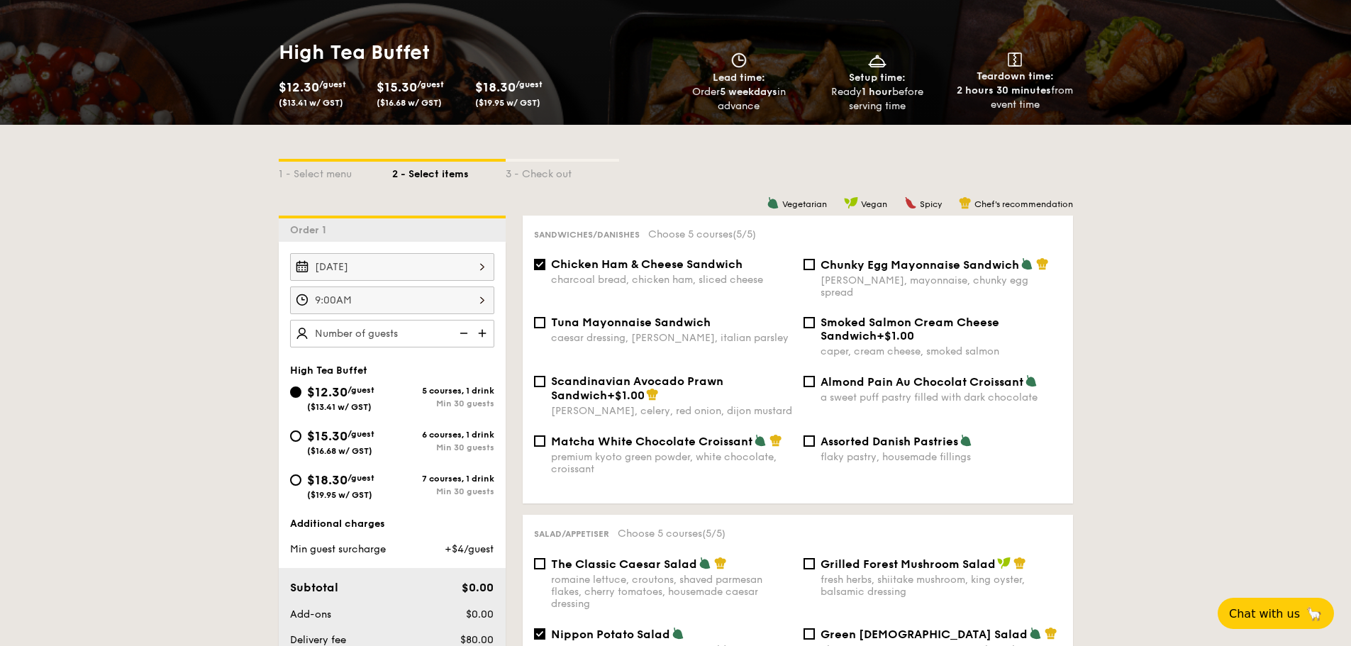
click at [482, 332] on img at bounding box center [483, 333] width 21 height 27
type input "30 guests"
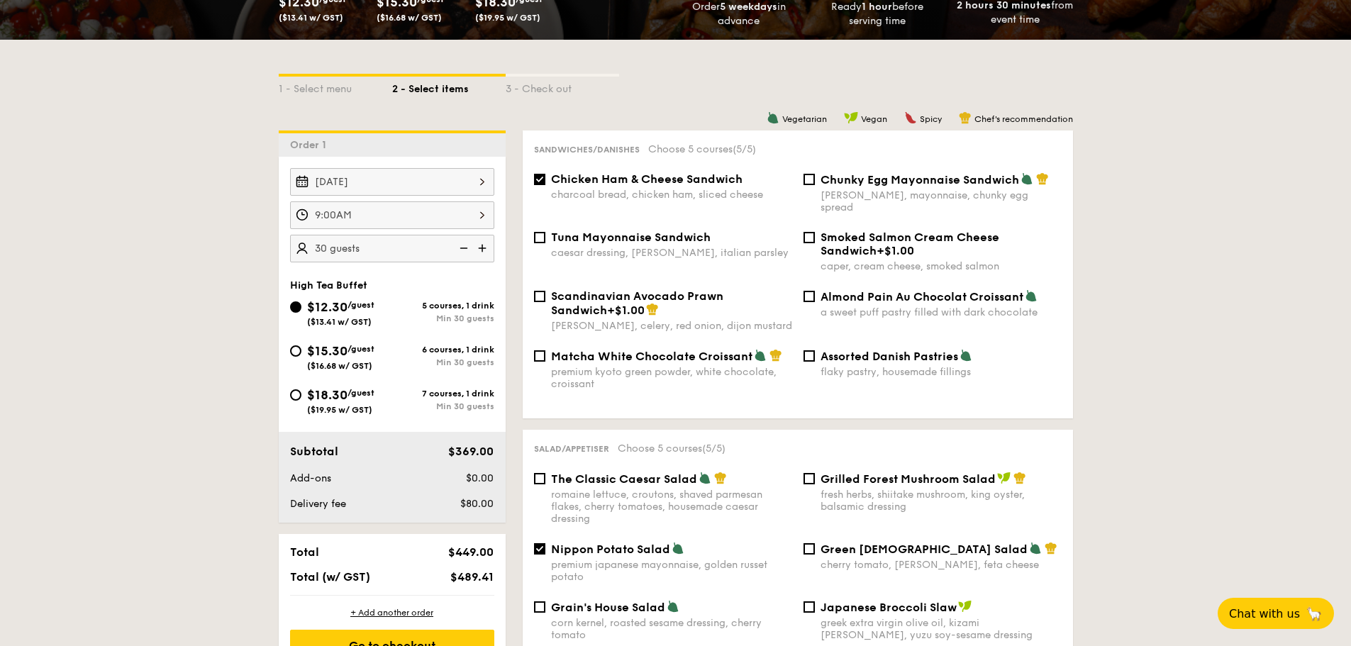
scroll to position [496, 0]
